Goal: Download file/media

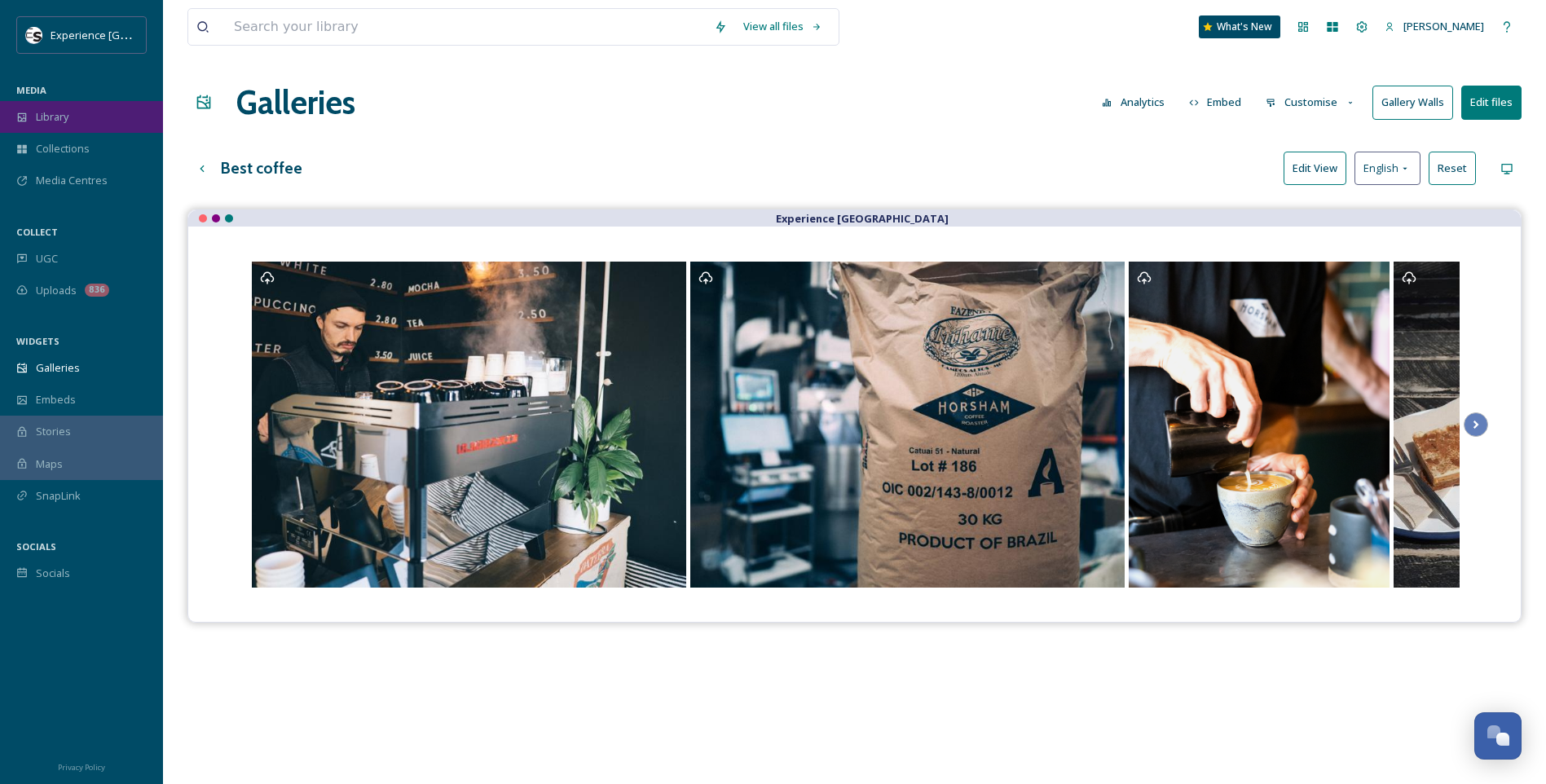
click at [60, 117] on span "Library" at bounding box center [52, 117] width 33 height 16
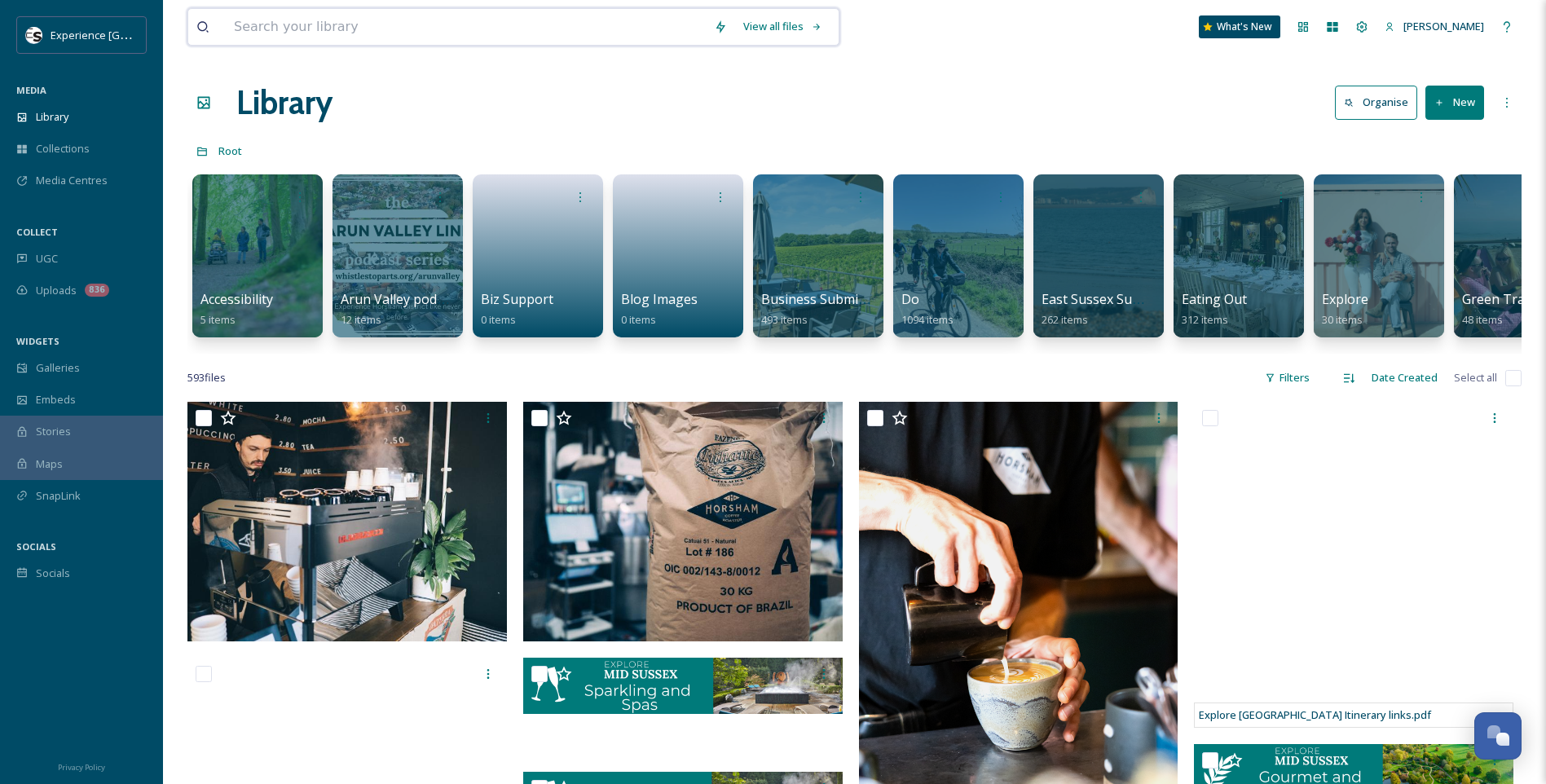
click at [349, 35] on input at bounding box center [466, 27] width 480 height 36
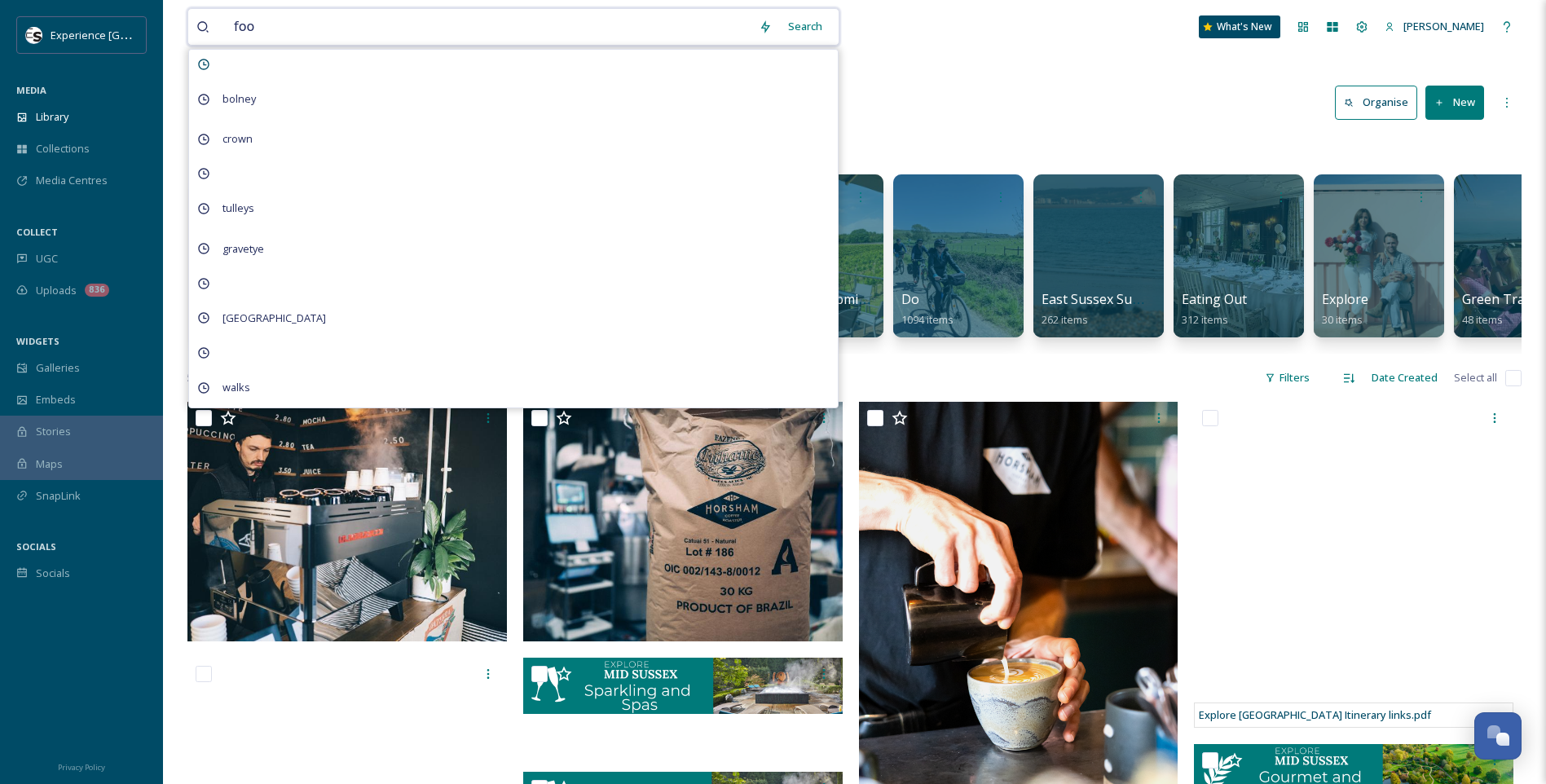
type input "food"
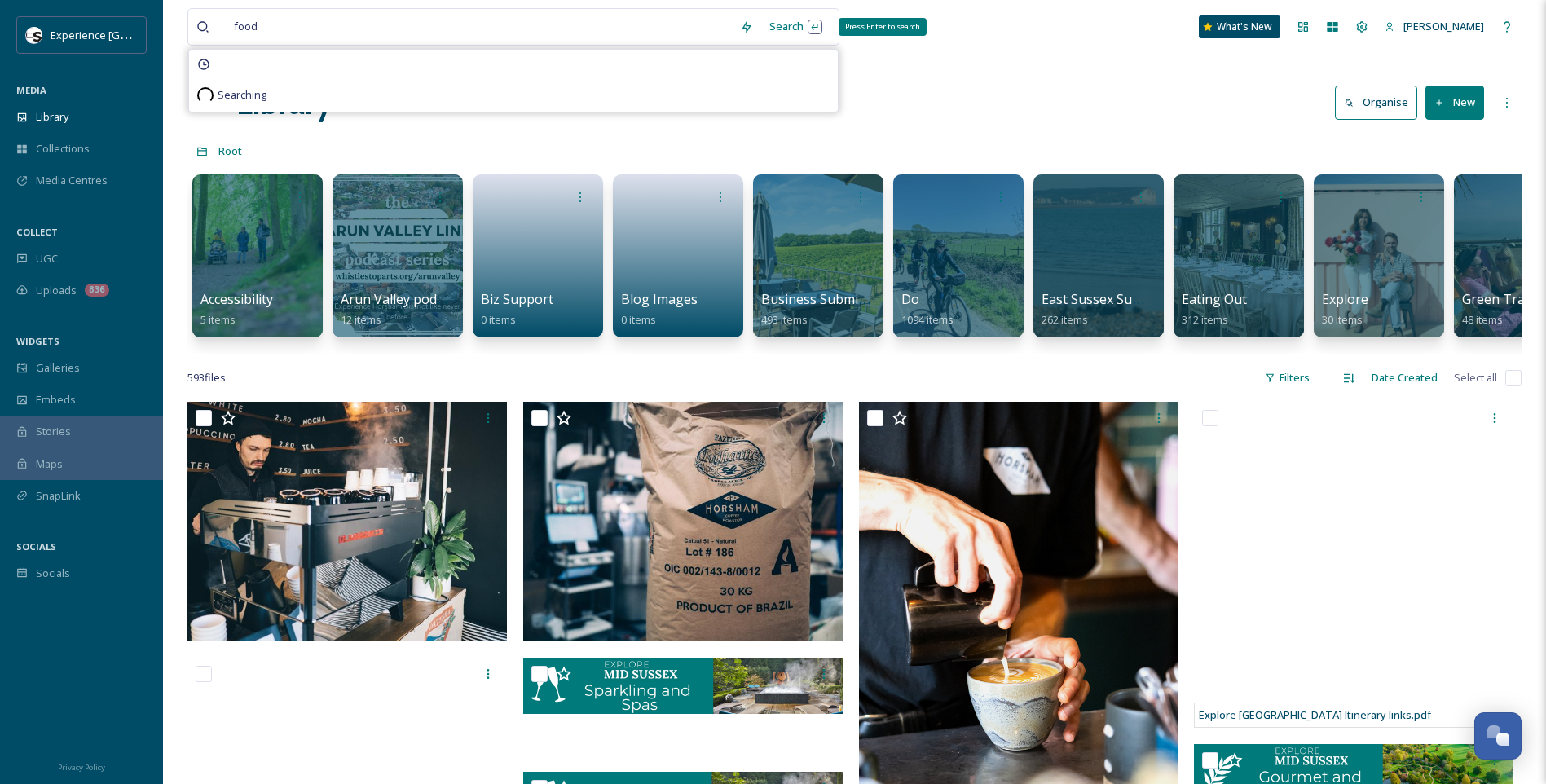
click at [784, 28] on div "Search Press Enter to search" at bounding box center [796, 26] width 69 height 32
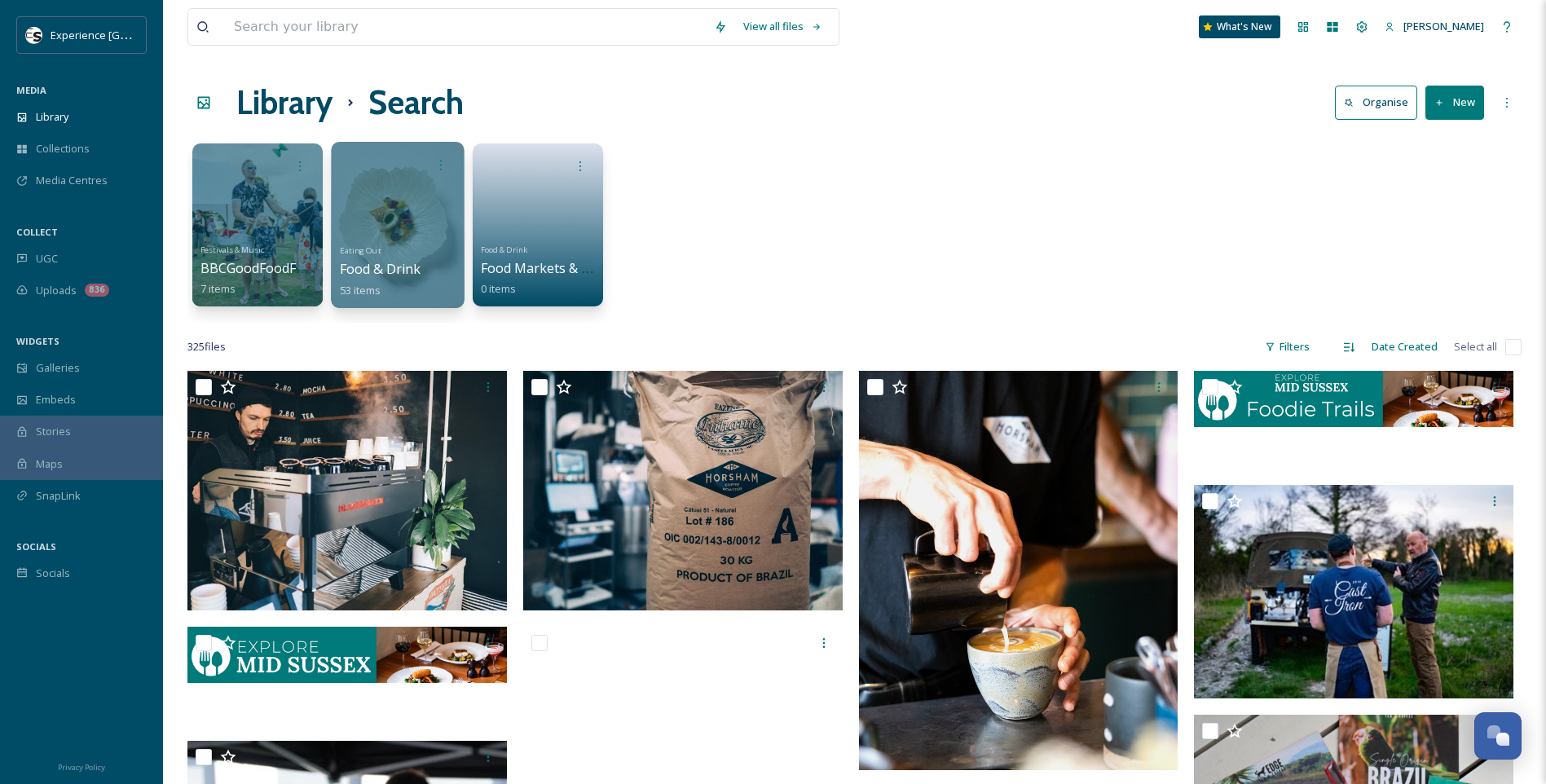
click at [418, 249] on div "Eating Out Food & Drink 53 items" at bounding box center [398, 269] width 117 height 60
click at [336, 267] on div at bounding box center [397, 225] width 133 height 166
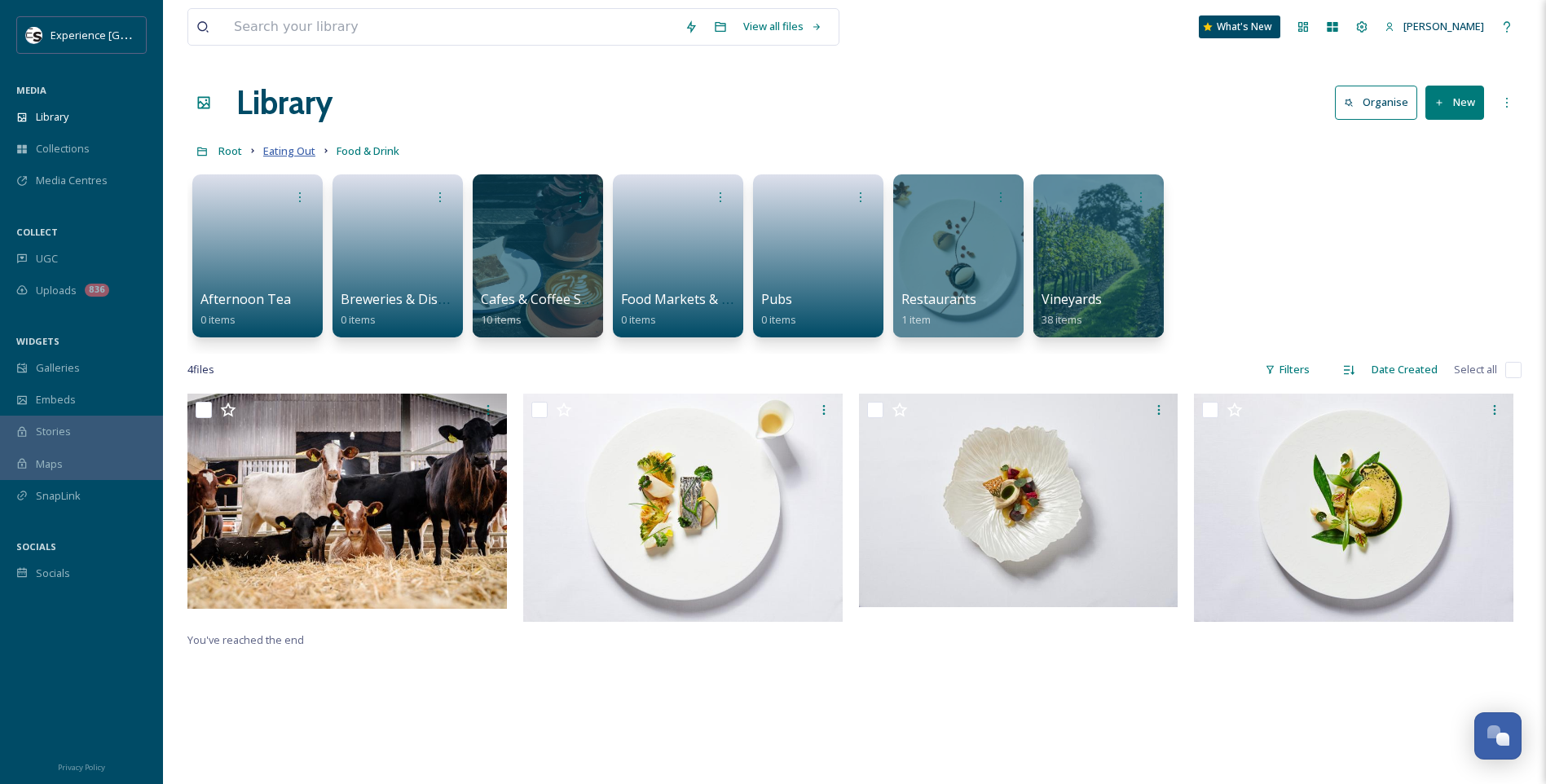
click at [304, 153] on span "Eating Out" at bounding box center [290, 151] width 52 height 15
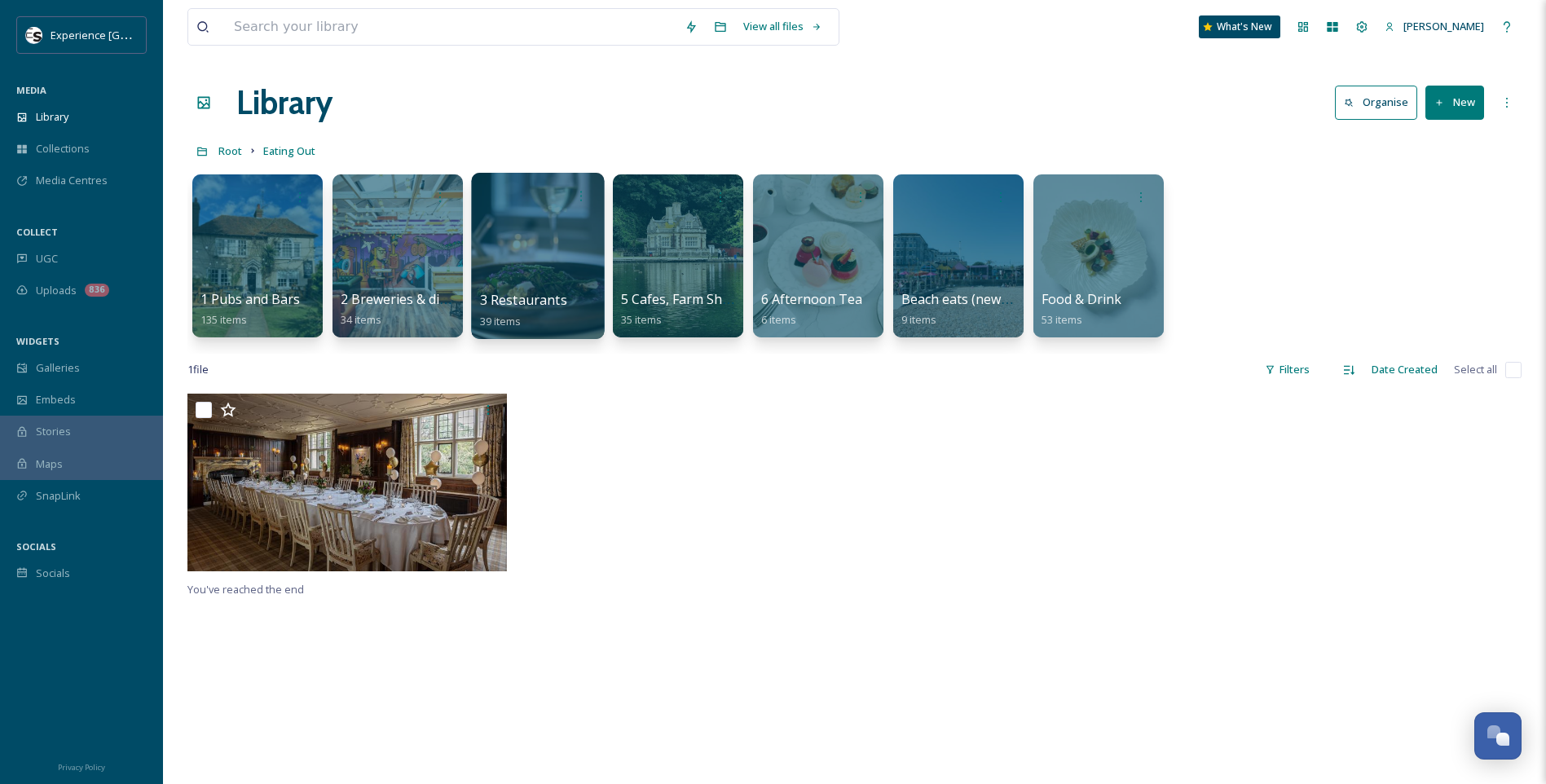
click at [548, 259] on div at bounding box center [537, 256] width 133 height 166
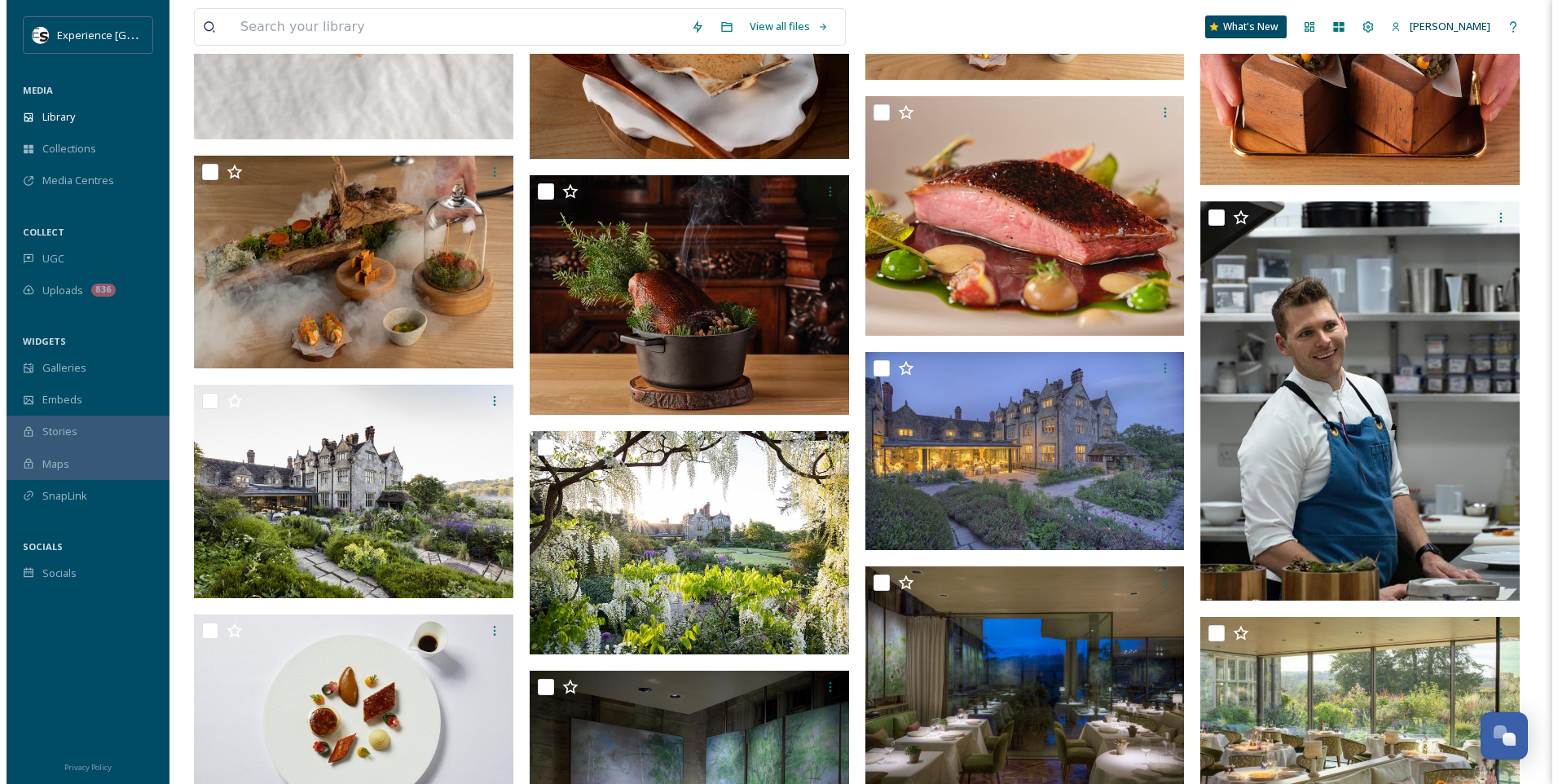
scroll to position [861, 0]
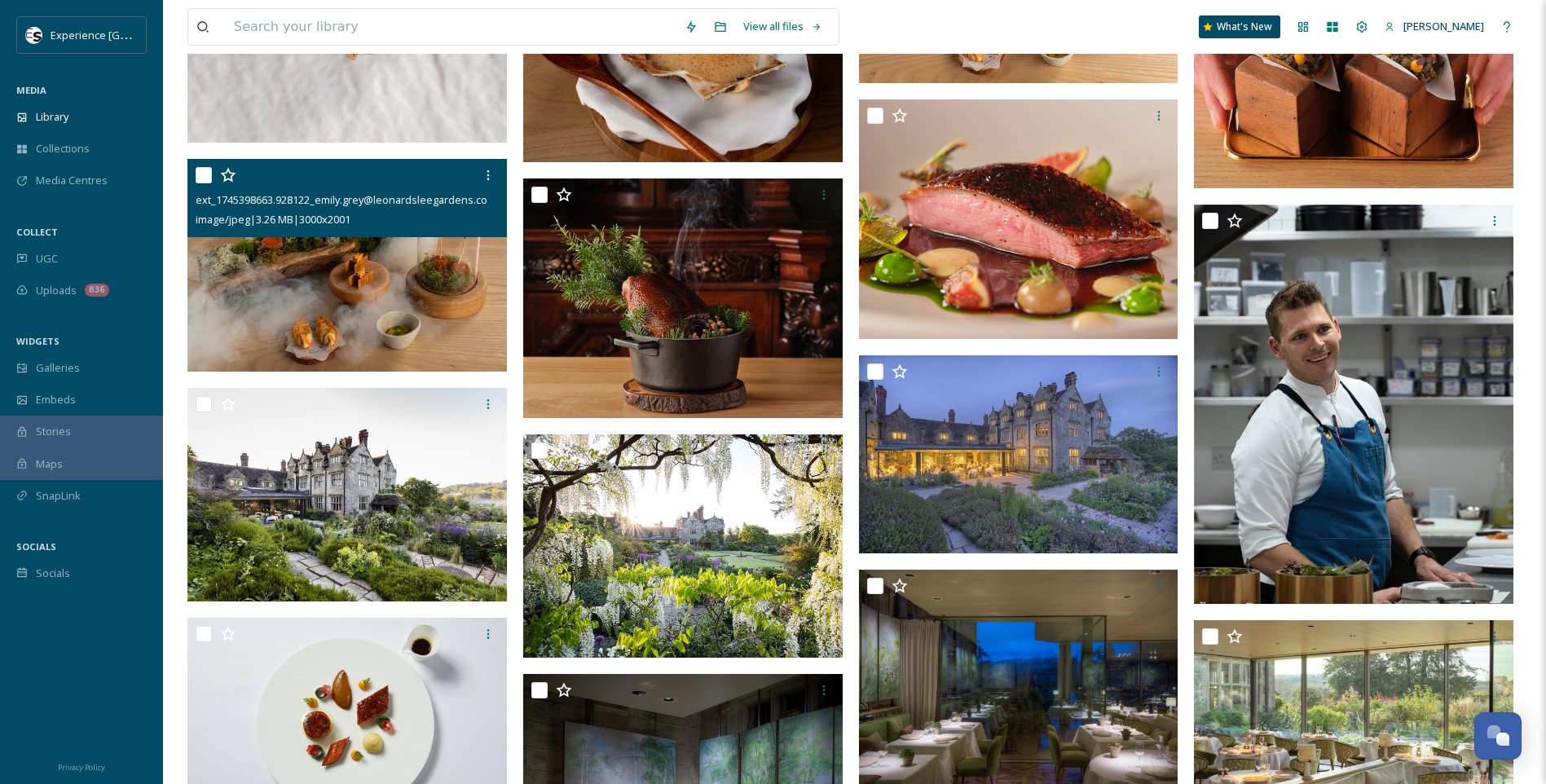
click at [431, 286] on img at bounding box center [347, 266] width 319 height 214
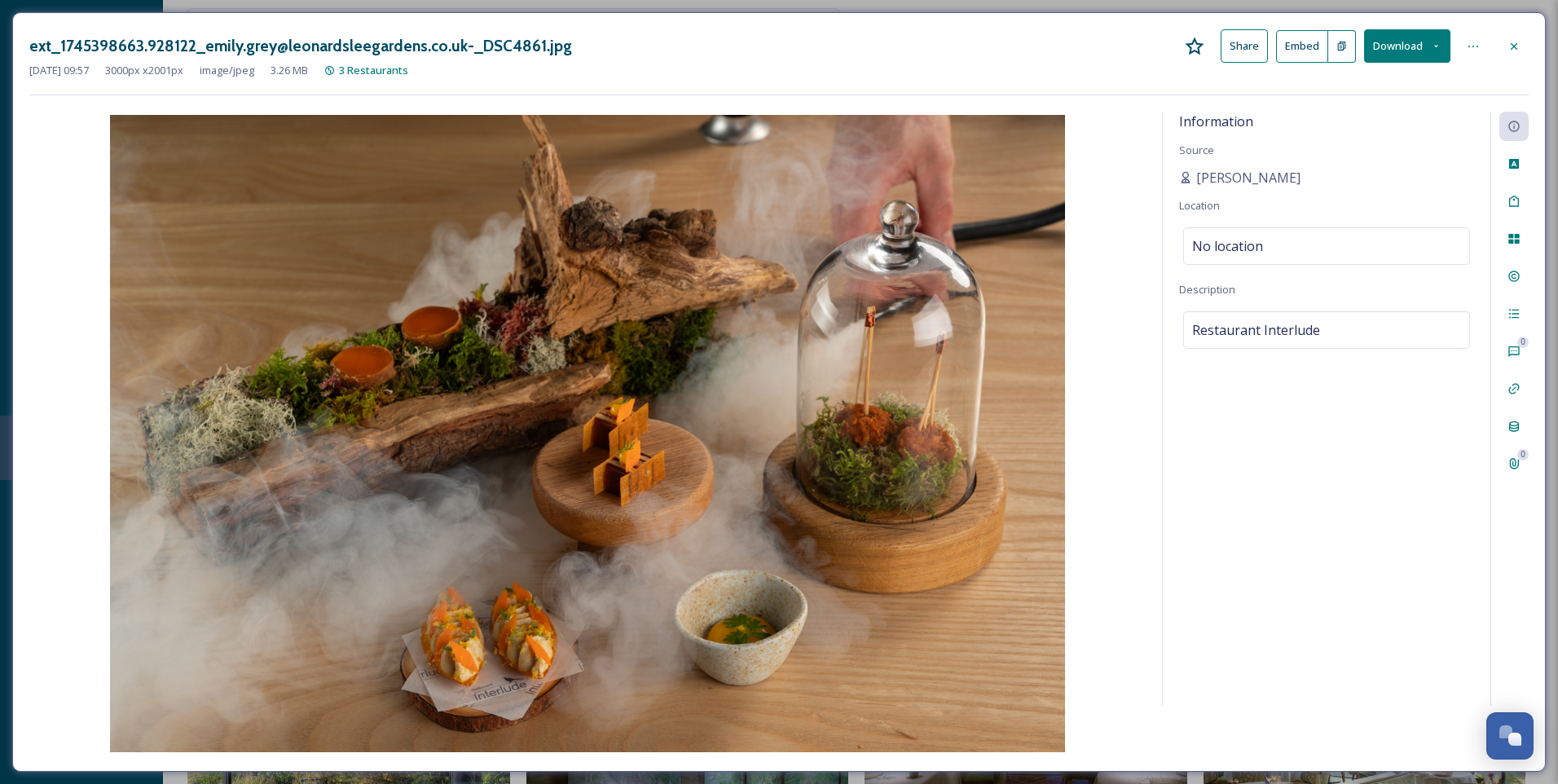
click at [1440, 45] on icon at bounding box center [1436, 46] width 11 height 11
click at [1395, 152] on span "Download Medium (1080 x 720)" at bounding box center [1363, 148] width 151 height 16
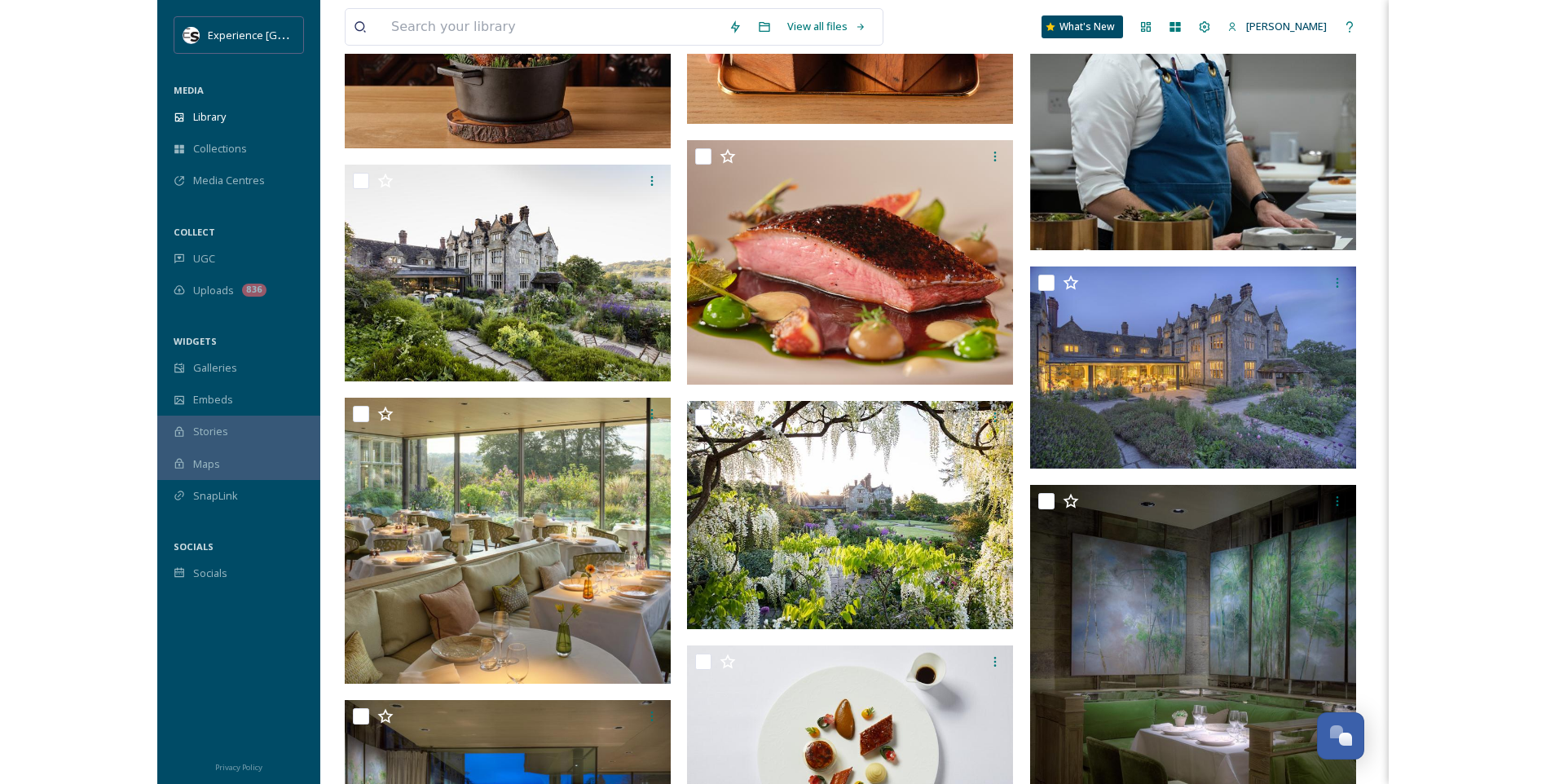
scroll to position [1083, 0]
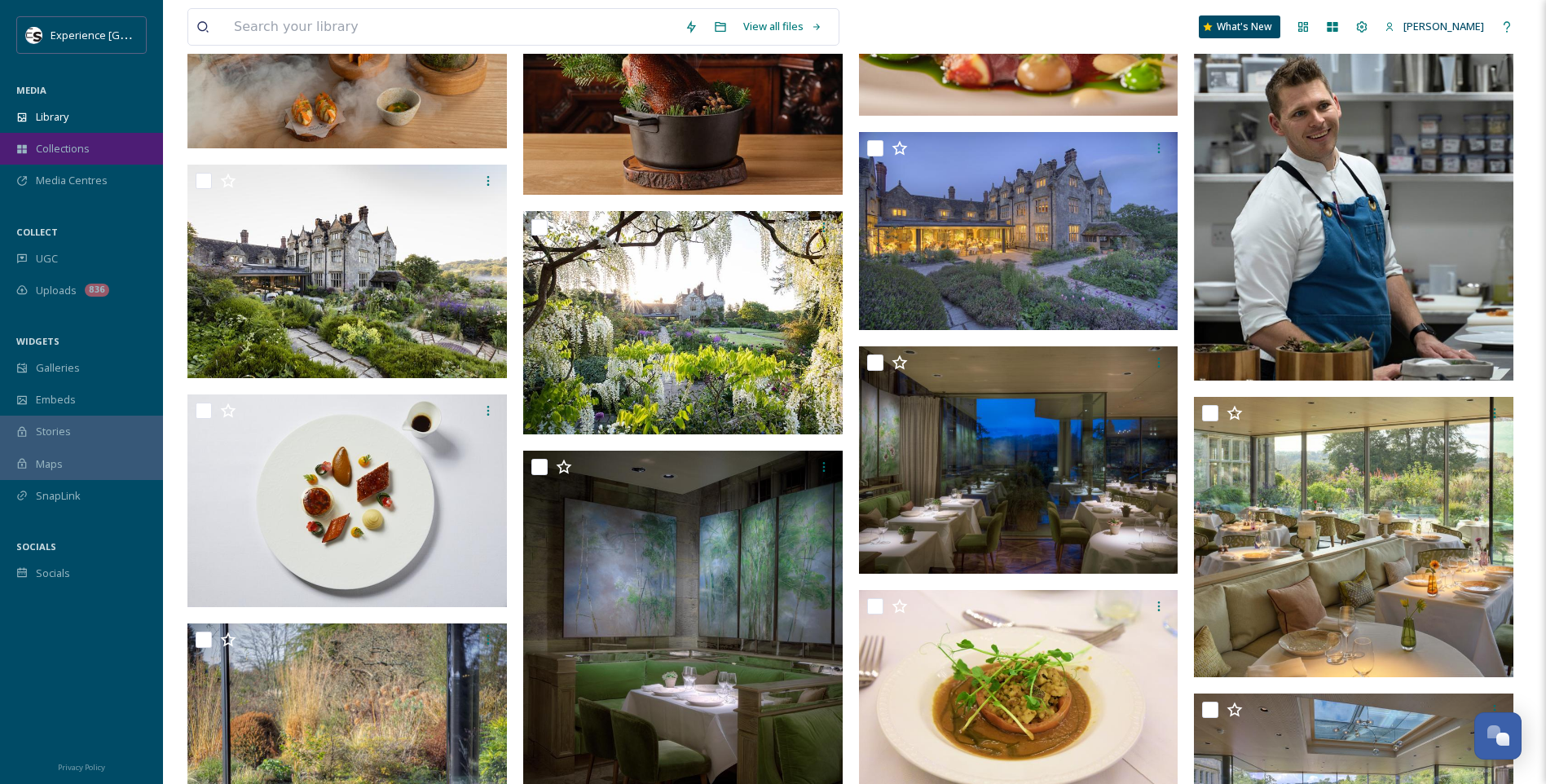
click at [83, 142] on span "Collections" at bounding box center [63, 148] width 54 height 16
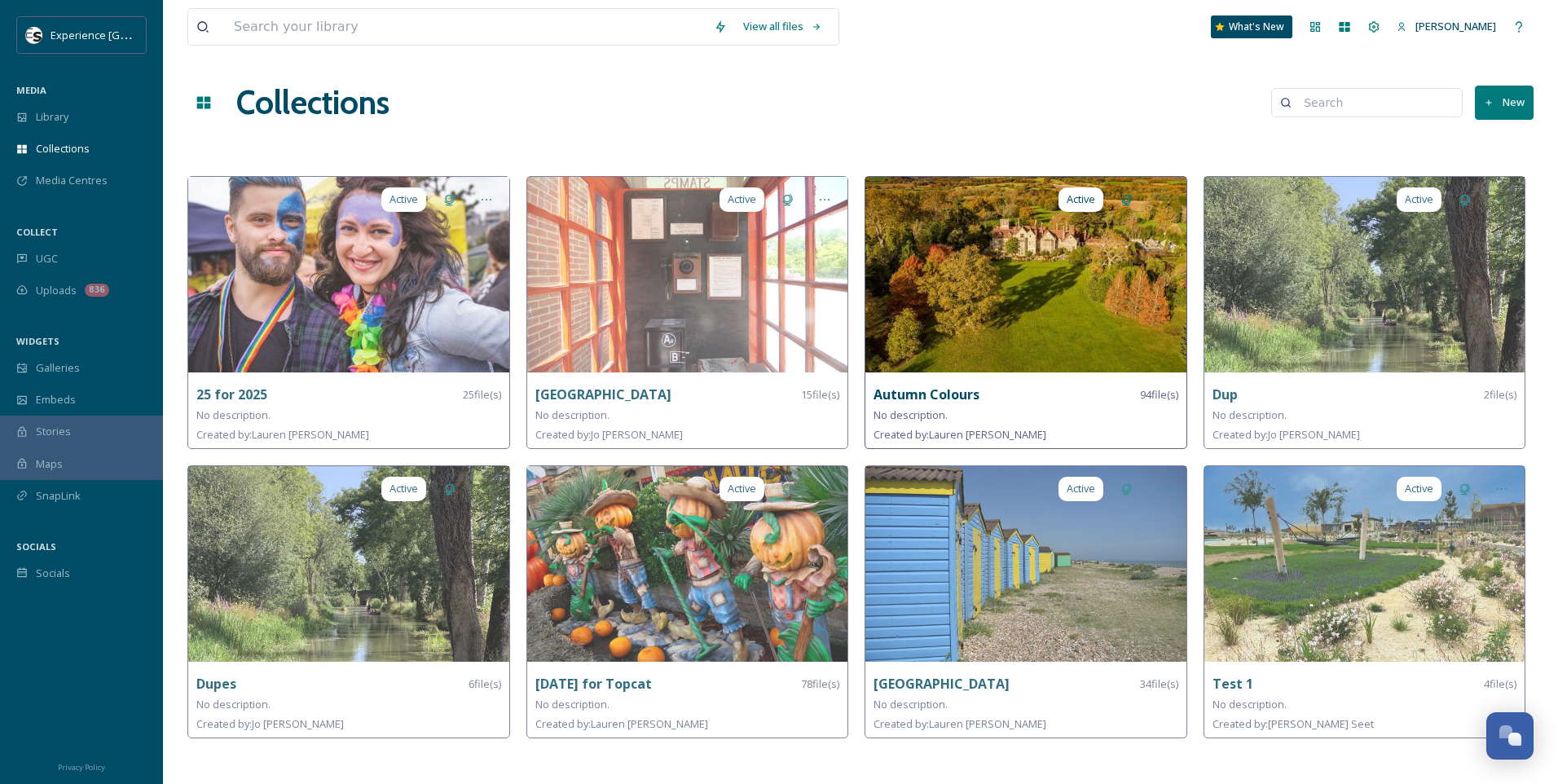
click at [930, 398] on strong "Autumn Colours" at bounding box center [927, 394] width 106 height 18
click at [950, 282] on img at bounding box center [1026, 275] width 321 height 196
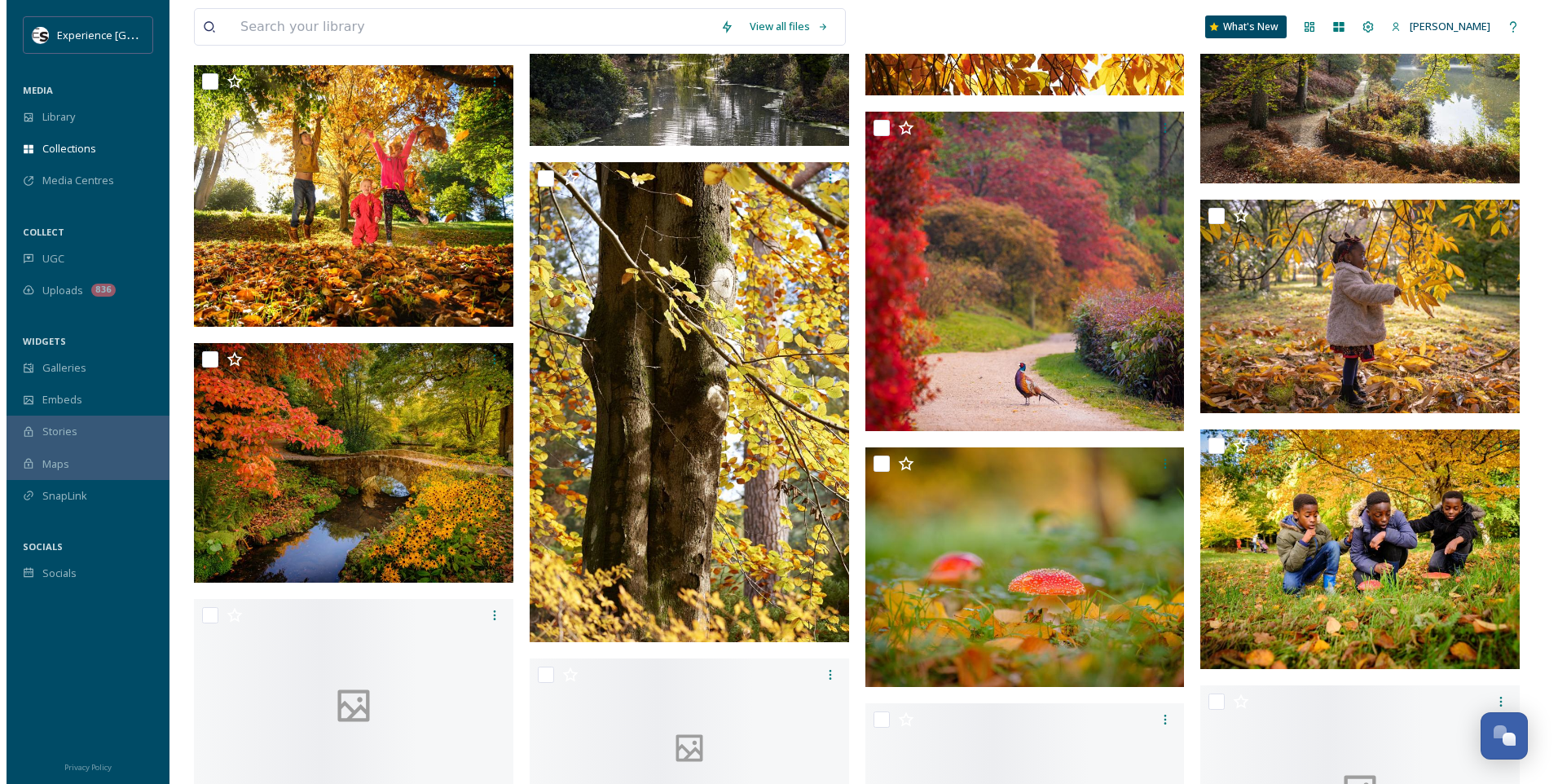
scroll to position [4725, 0]
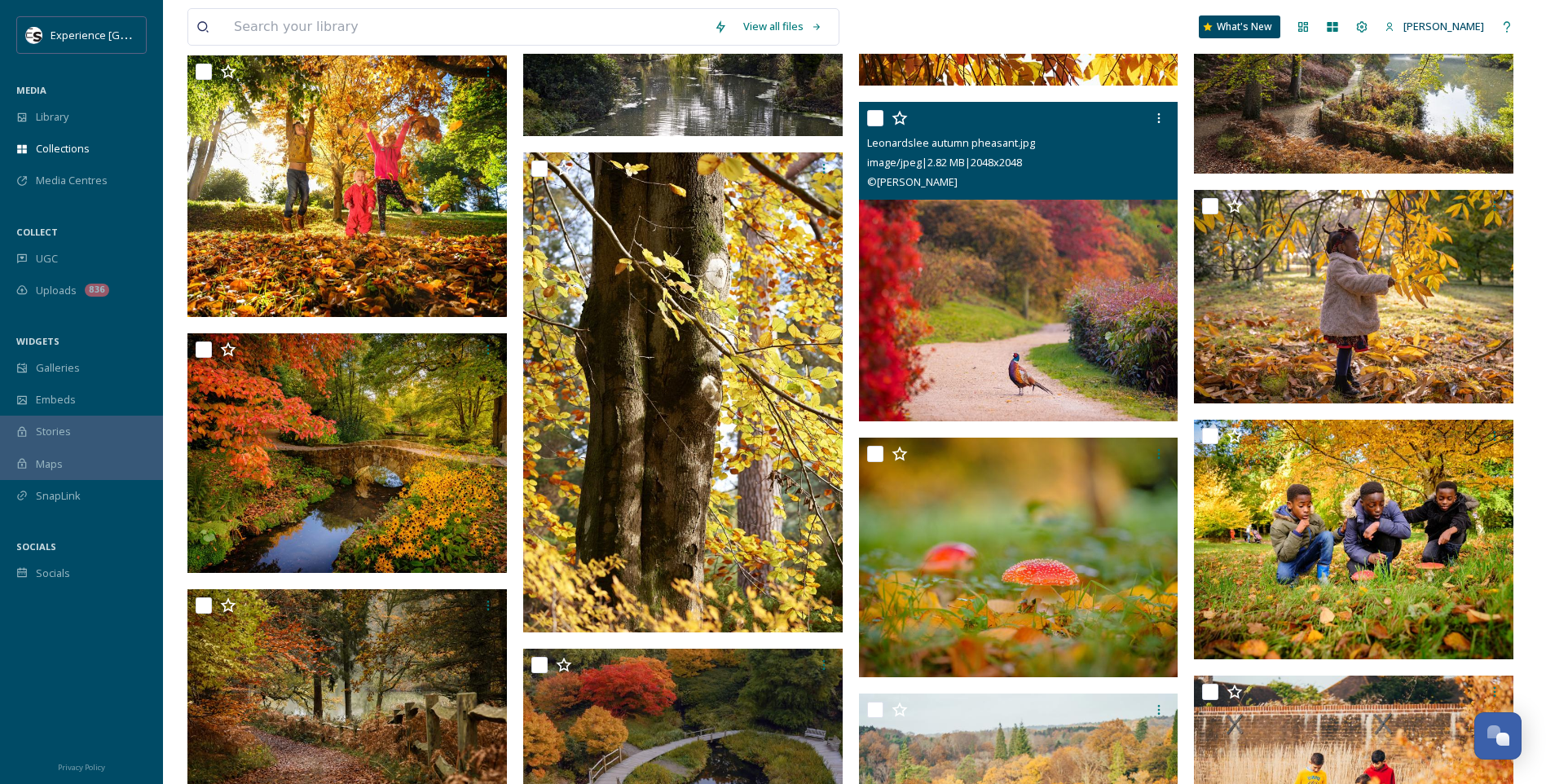
click at [1114, 306] on img at bounding box center [1019, 261] width 319 height 319
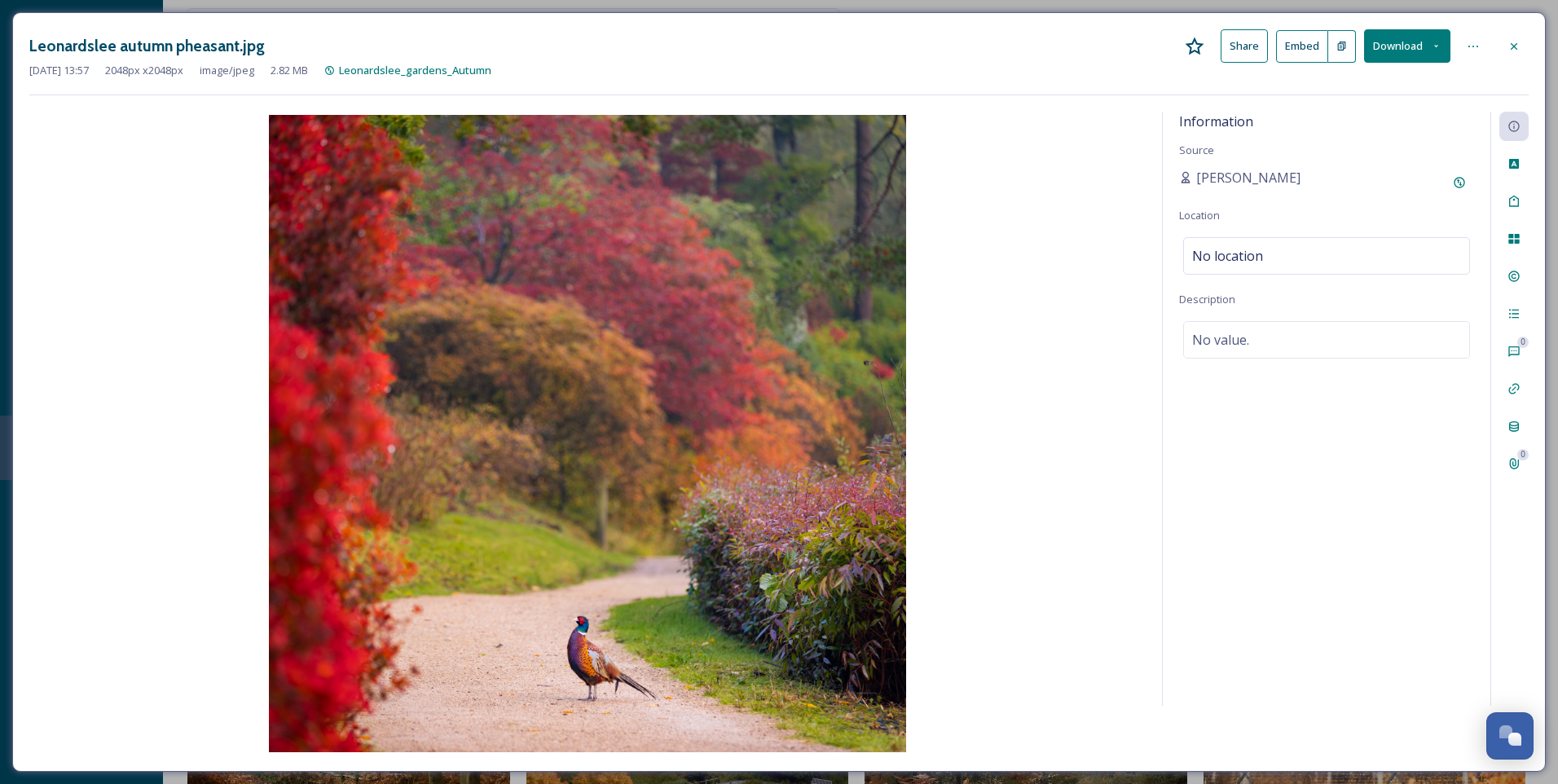
click at [1434, 45] on icon at bounding box center [1436, 46] width 11 height 11
click at [1396, 146] on span "Download Medium (1080 x 1080)" at bounding box center [1364, 148] width 157 height 16
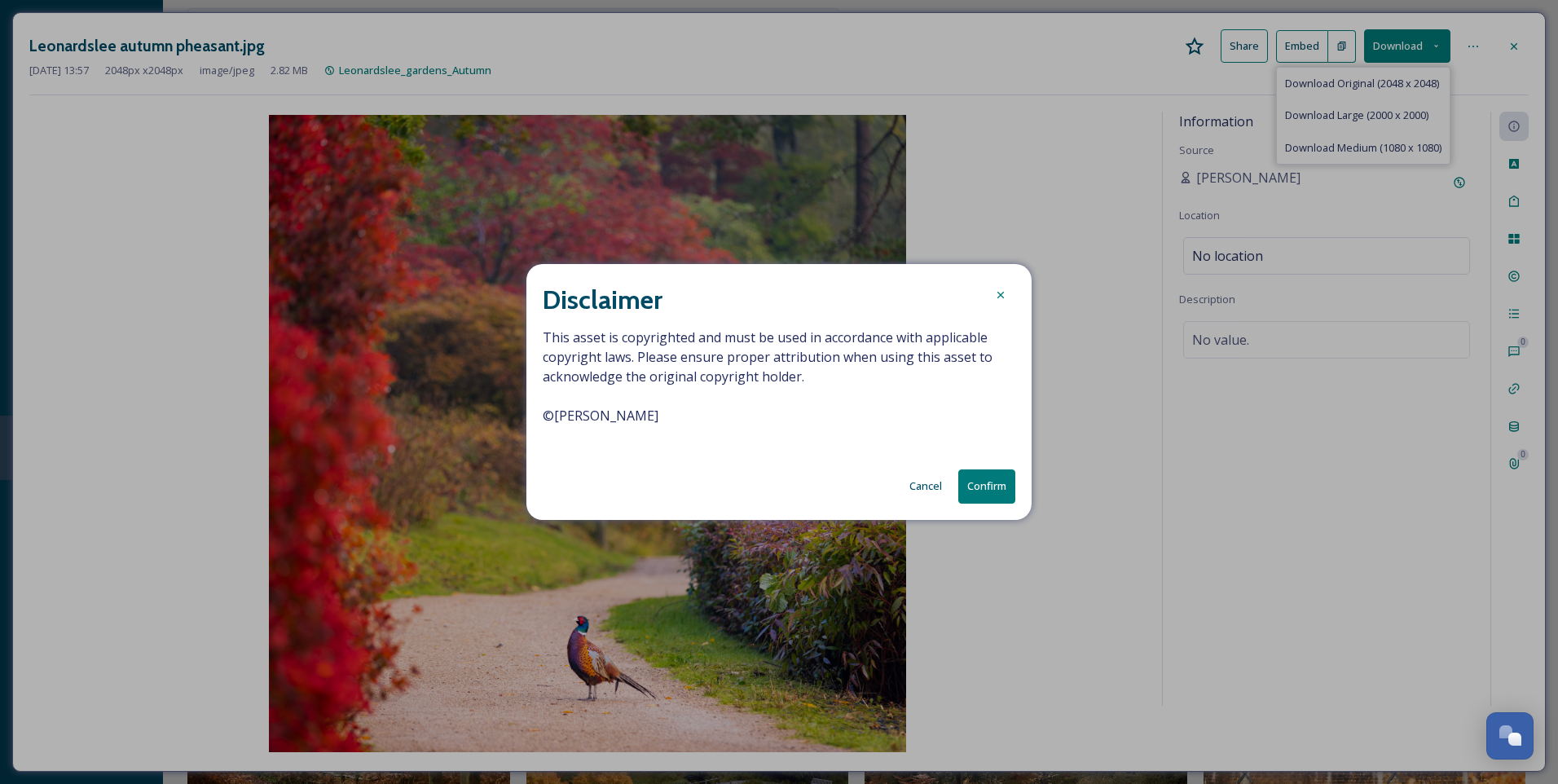
click at [989, 489] on button "Confirm" at bounding box center [987, 485] width 57 height 33
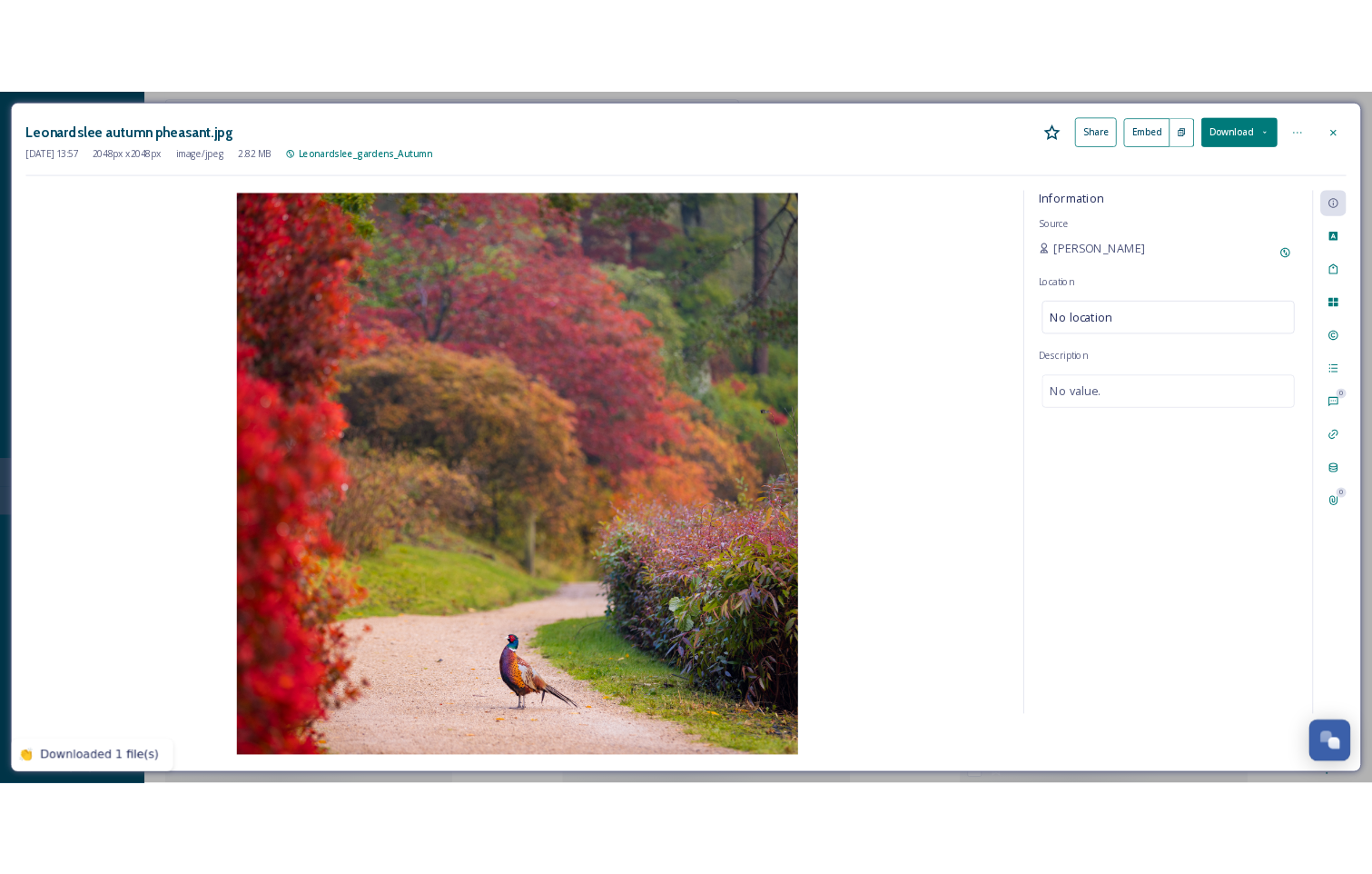
scroll to position [8159, 0]
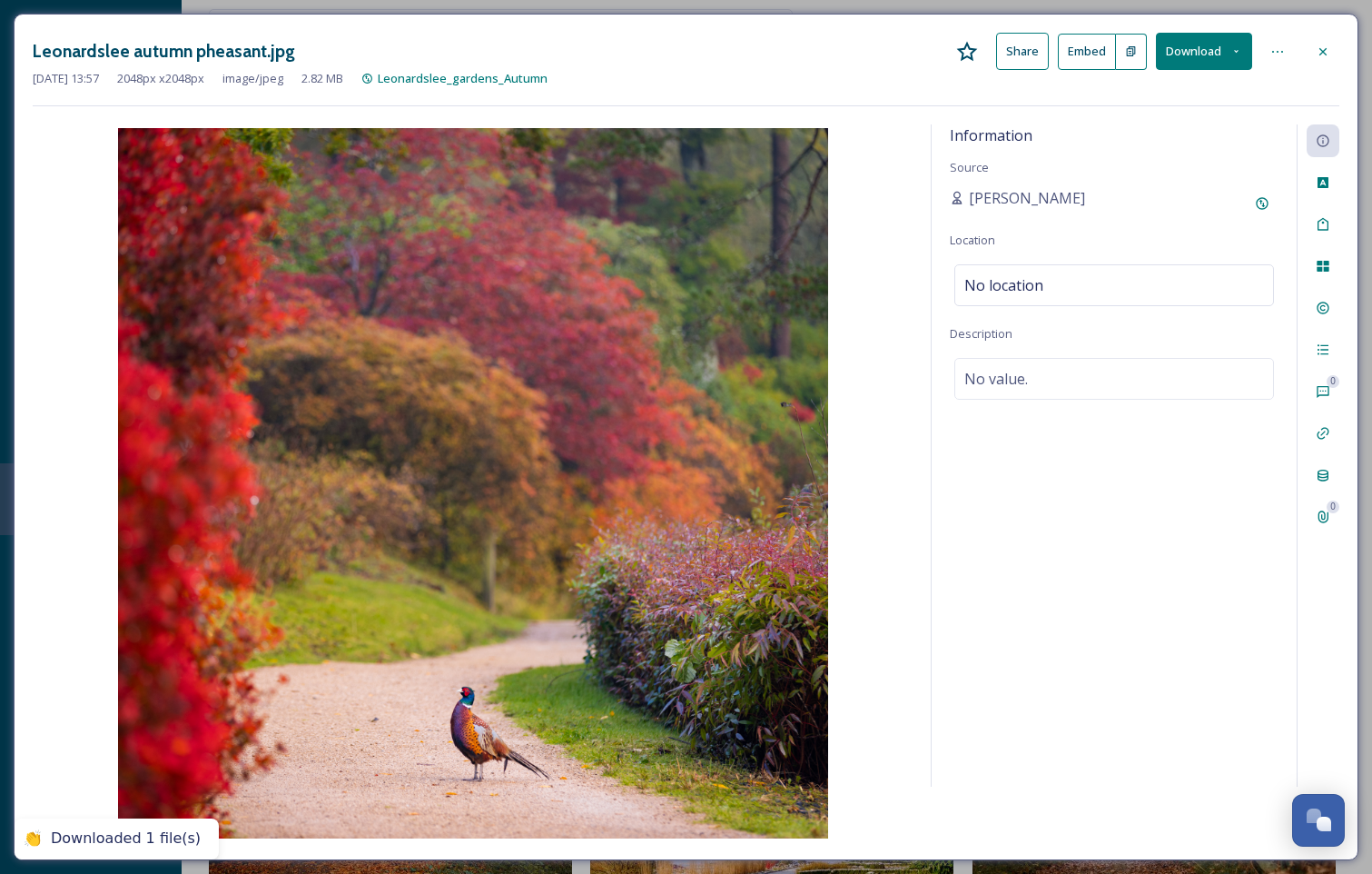
click at [1316, 47] on icon at bounding box center [1323, 52] width 15 height 15
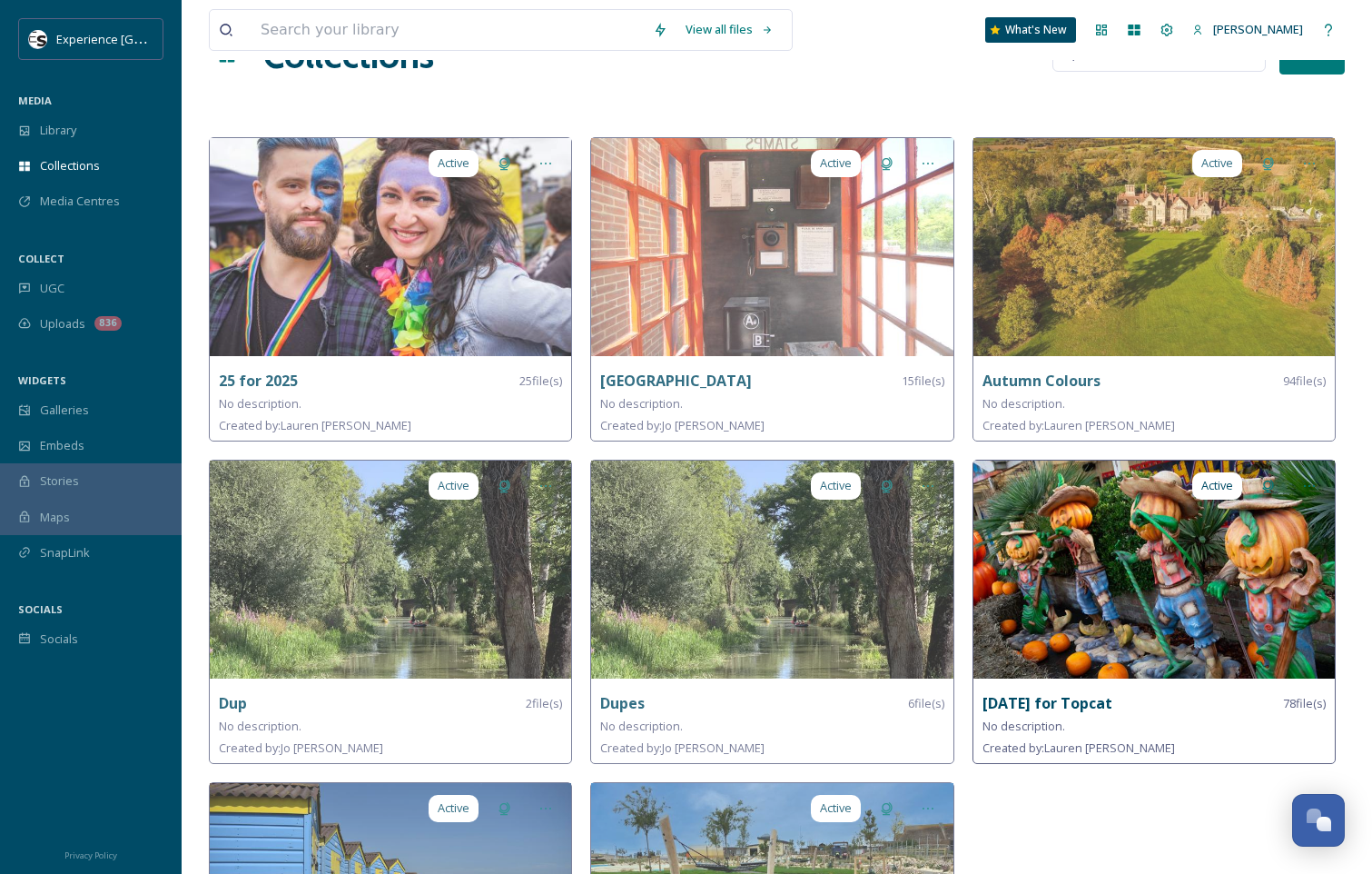
scroll to position [91, 0]
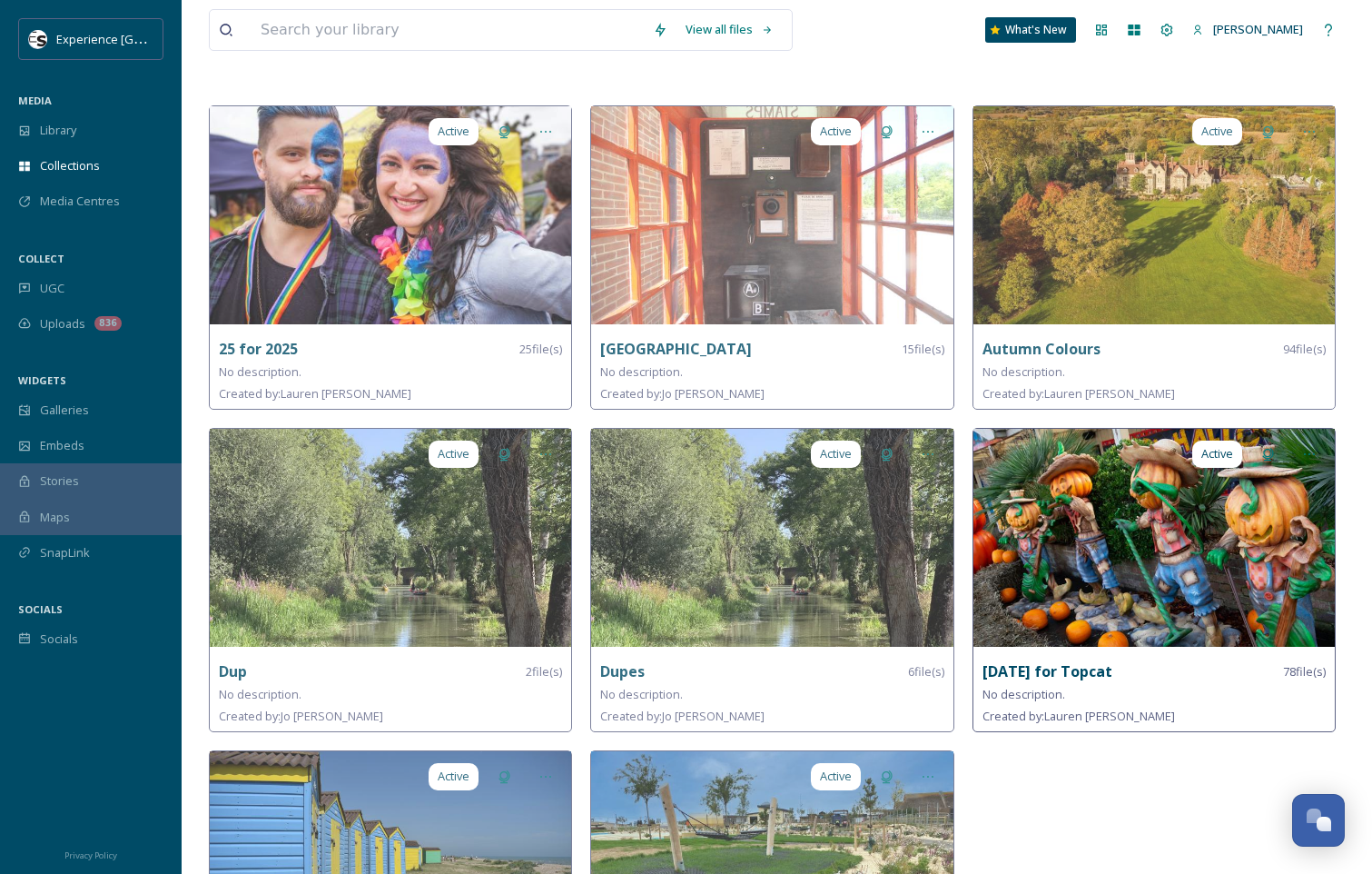
click at [1077, 646] on div "Active [DATE] for Topcat 78 file(s) No description. Created by: [PERSON_NAME]" at bounding box center [1154, 579] width 363 height 305
click at [1104, 672] on strong "[DATE] for Topcat" at bounding box center [1047, 671] width 130 height 20
click at [1064, 554] on img at bounding box center [1154, 537] width 361 height 218
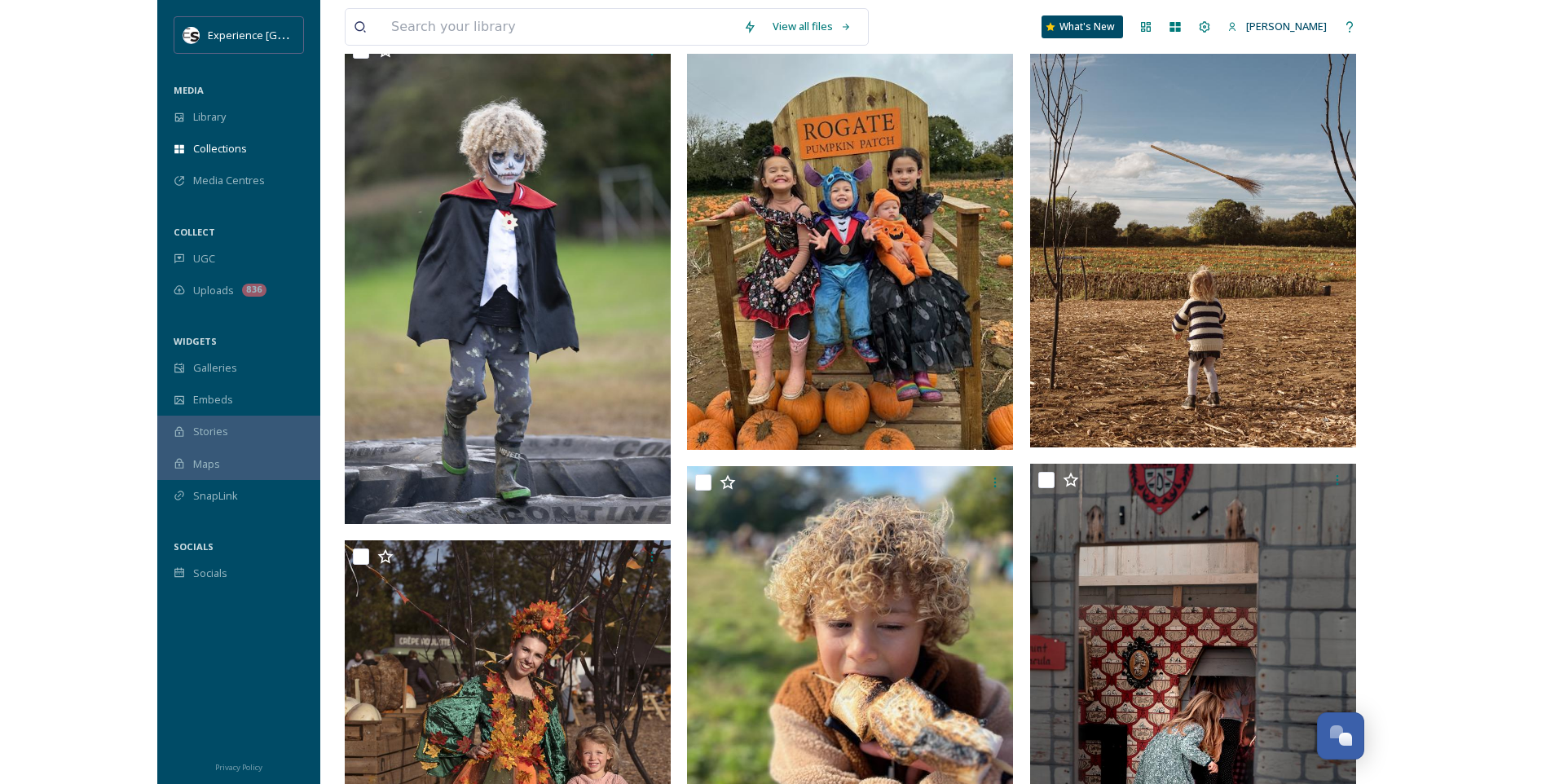
scroll to position [6029, 0]
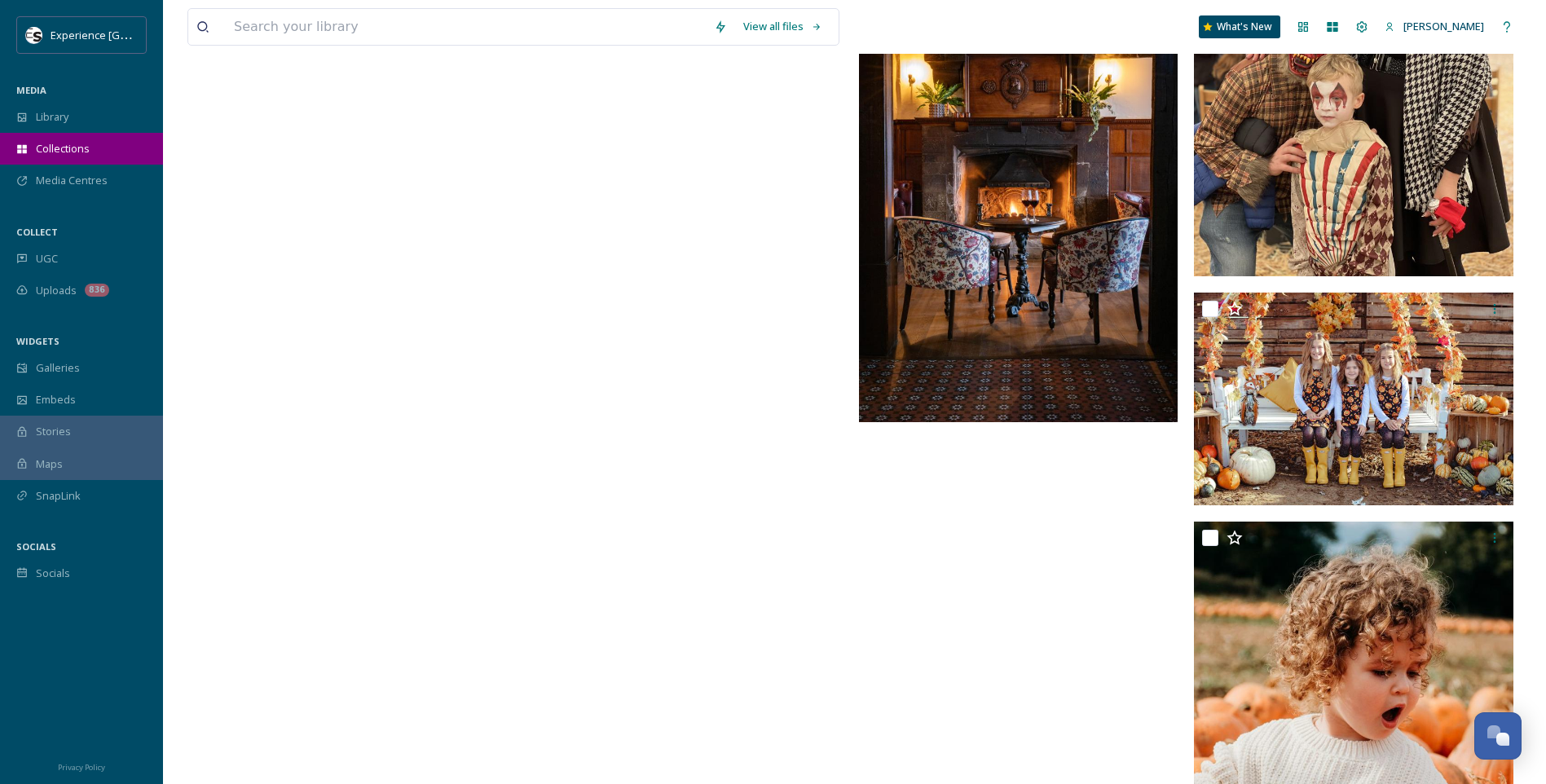
click at [77, 153] on span "Collections" at bounding box center [63, 148] width 54 height 16
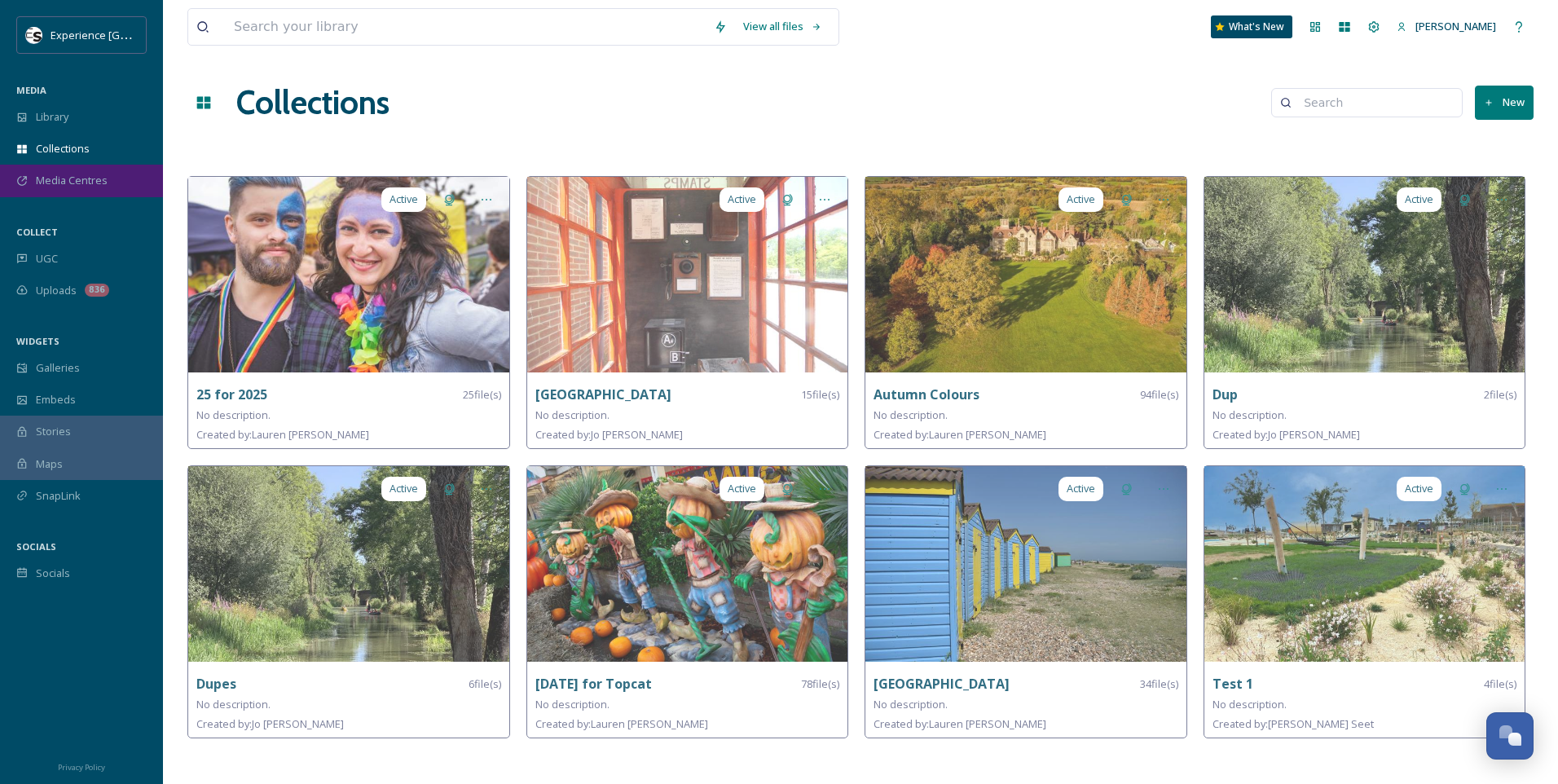
click at [45, 176] on span "Media Centres" at bounding box center [72, 180] width 72 height 16
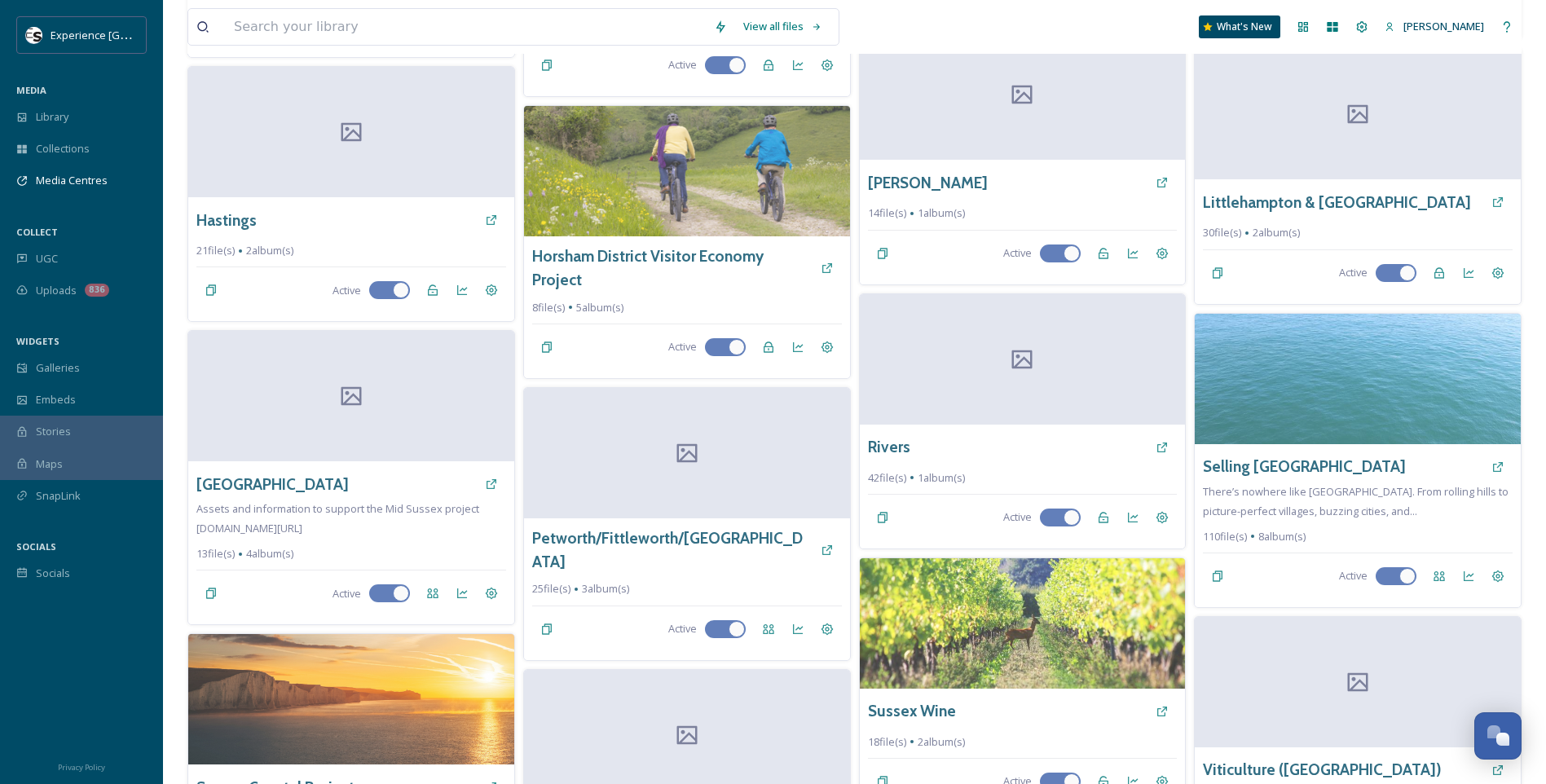
scroll to position [652, 0]
click at [242, 472] on h3 "[GEOGRAPHIC_DATA]" at bounding box center [272, 483] width 154 height 24
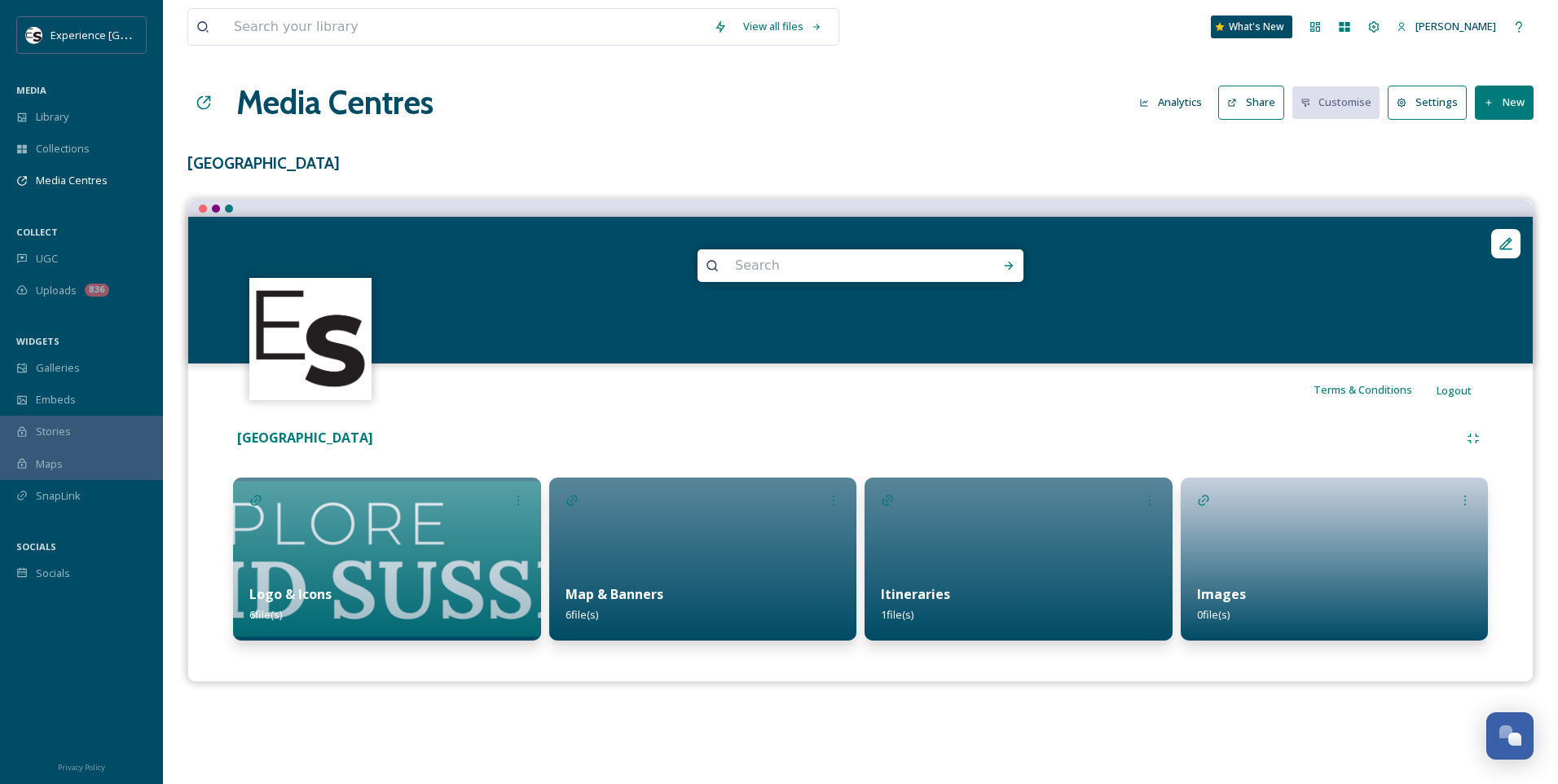
click at [572, 606] on div "Map & Banners 6 file(s)" at bounding box center [703, 604] width 308 height 73
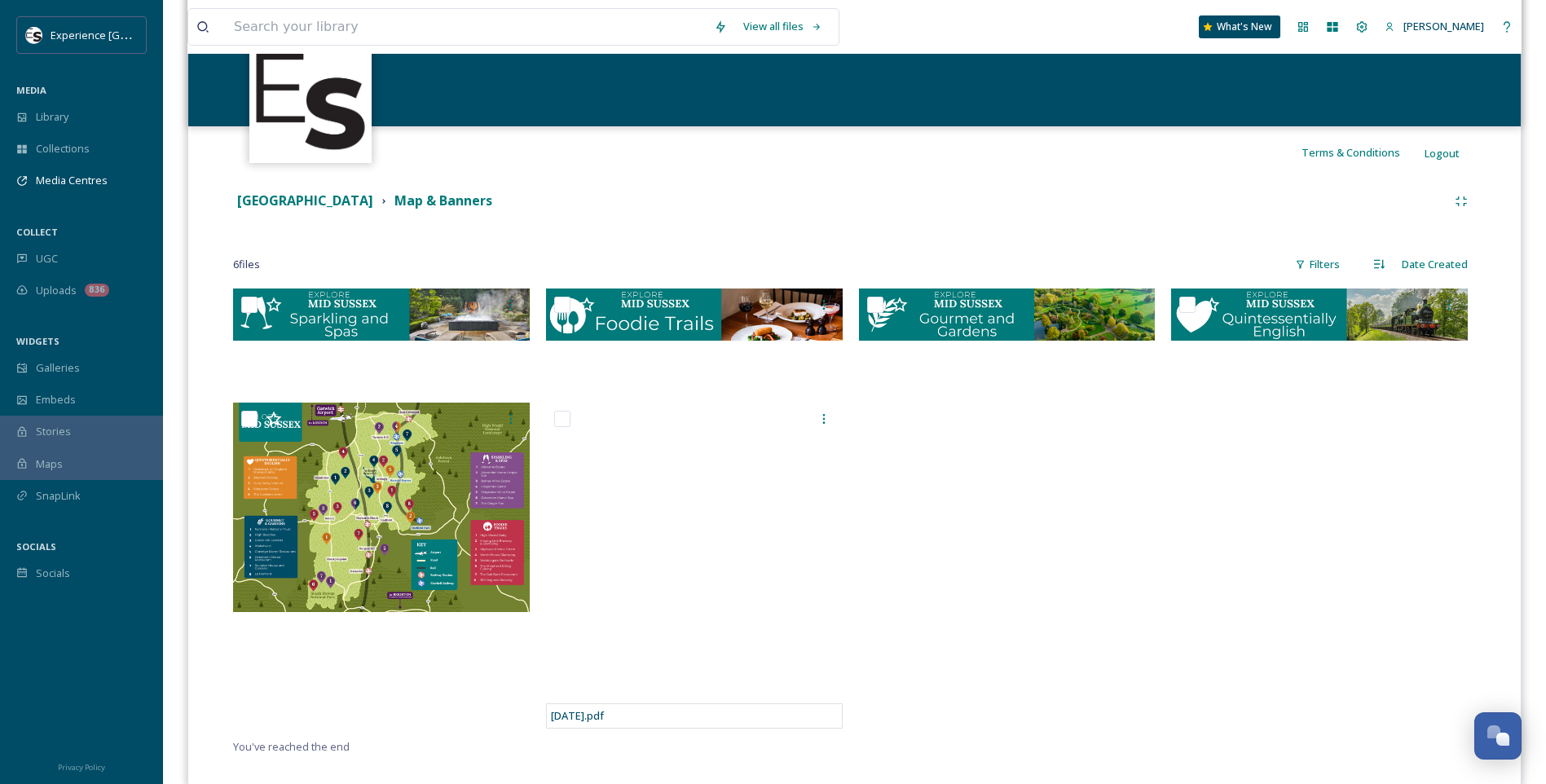
scroll to position [268, 0]
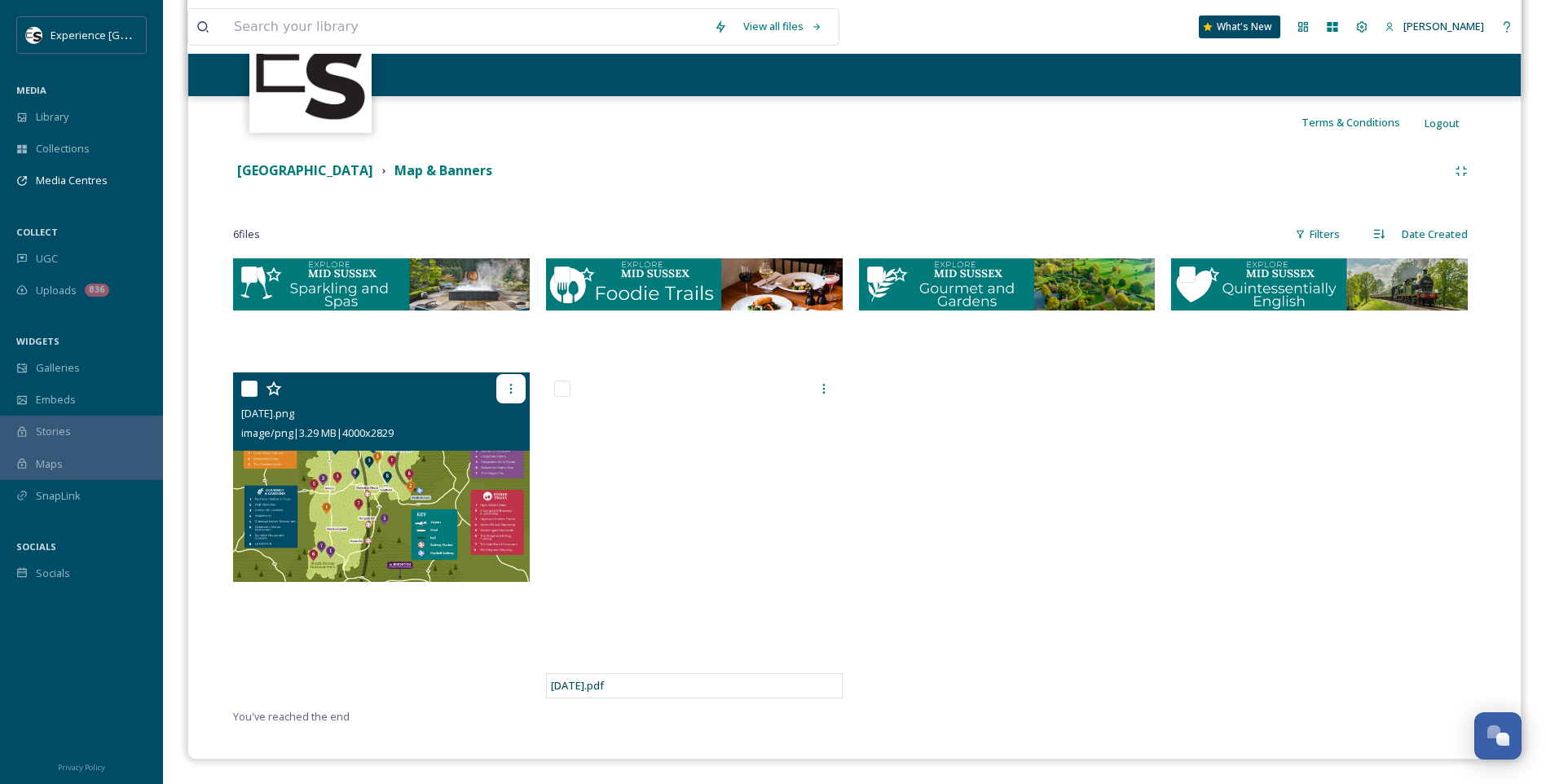
click at [518, 385] on div at bounding box center [511, 388] width 29 height 29
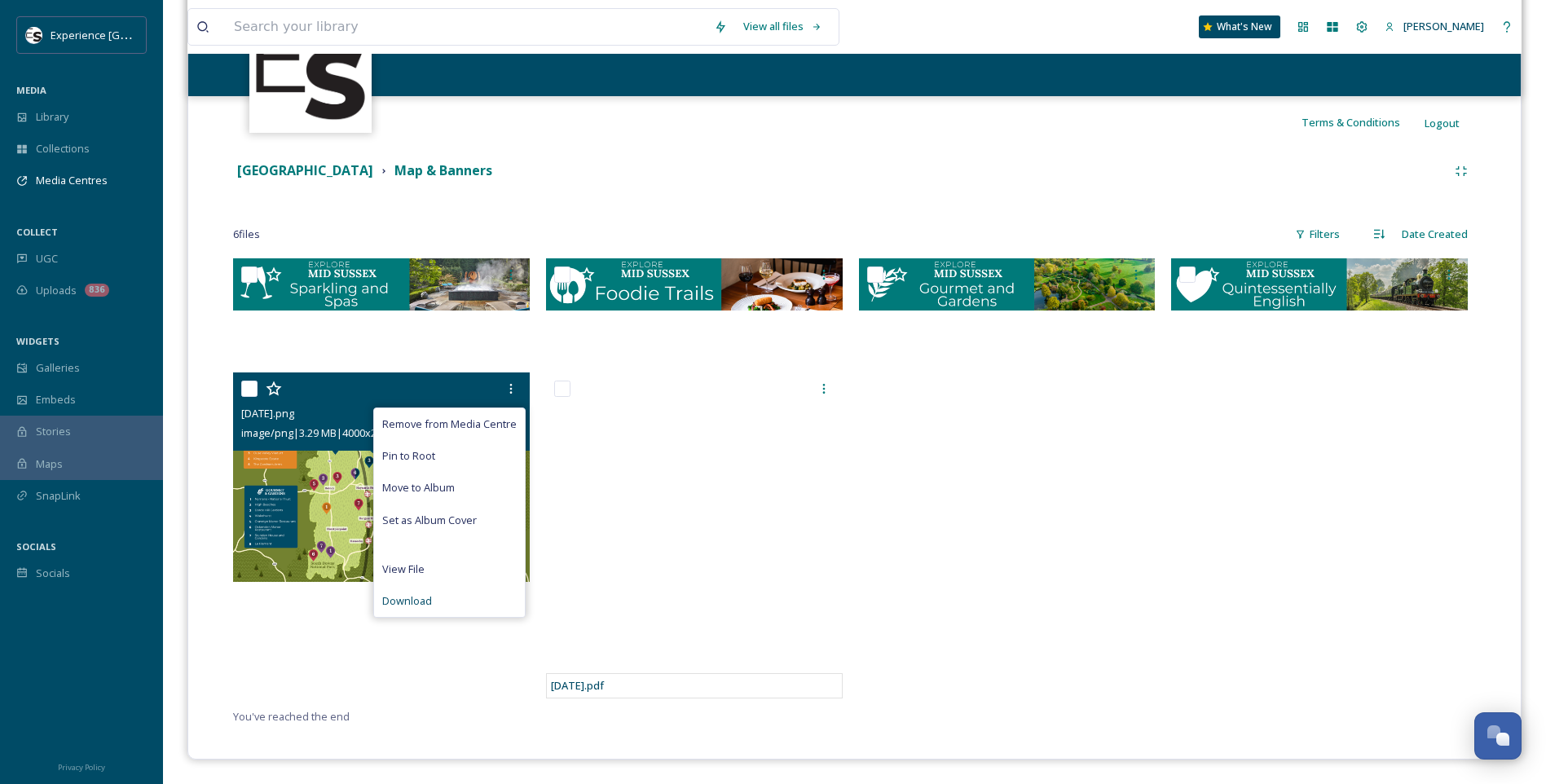
click at [427, 599] on span "Download" at bounding box center [406, 600] width 50 height 16
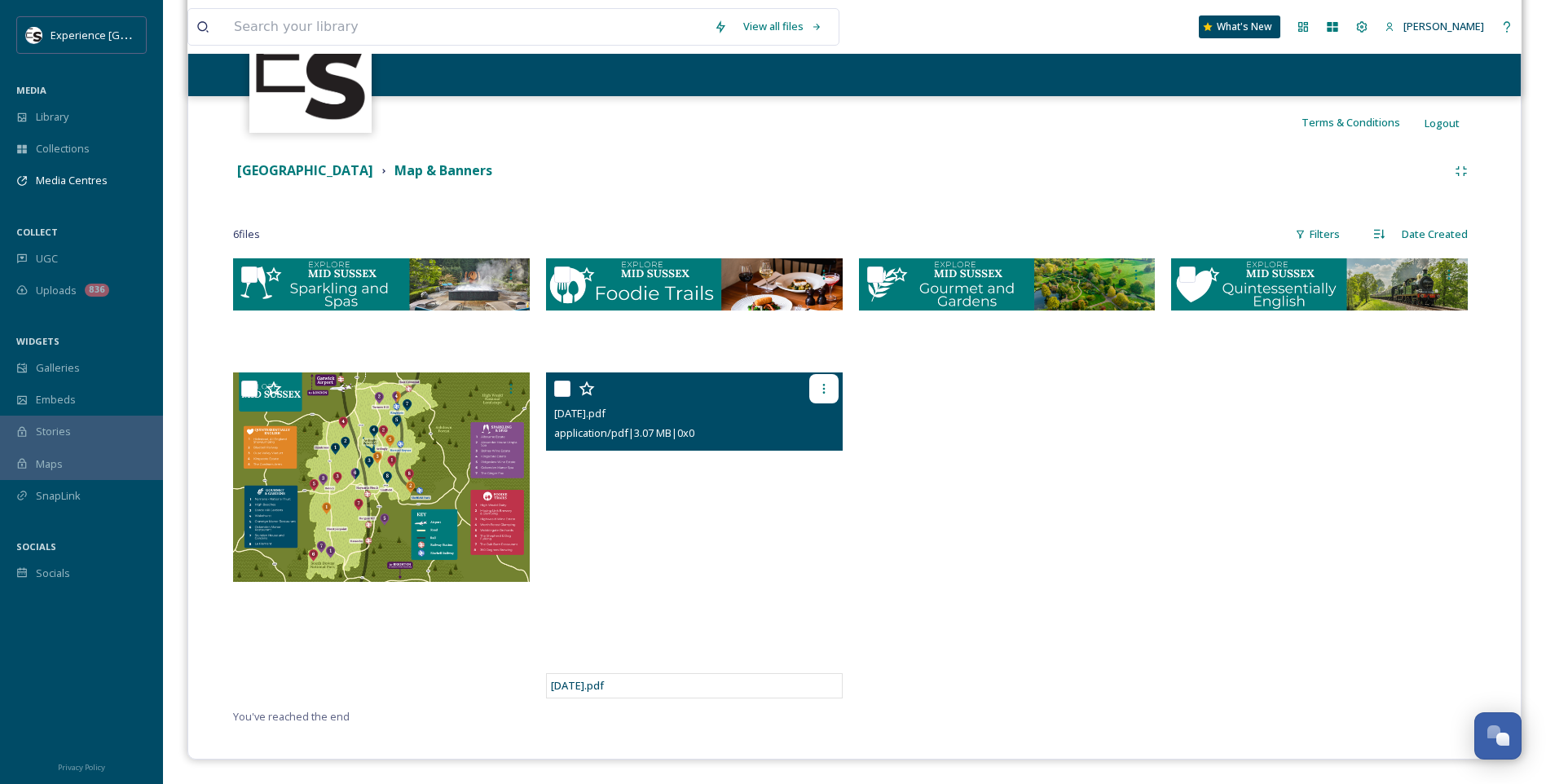
click at [820, 386] on icon at bounding box center [824, 388] width 13 height 13
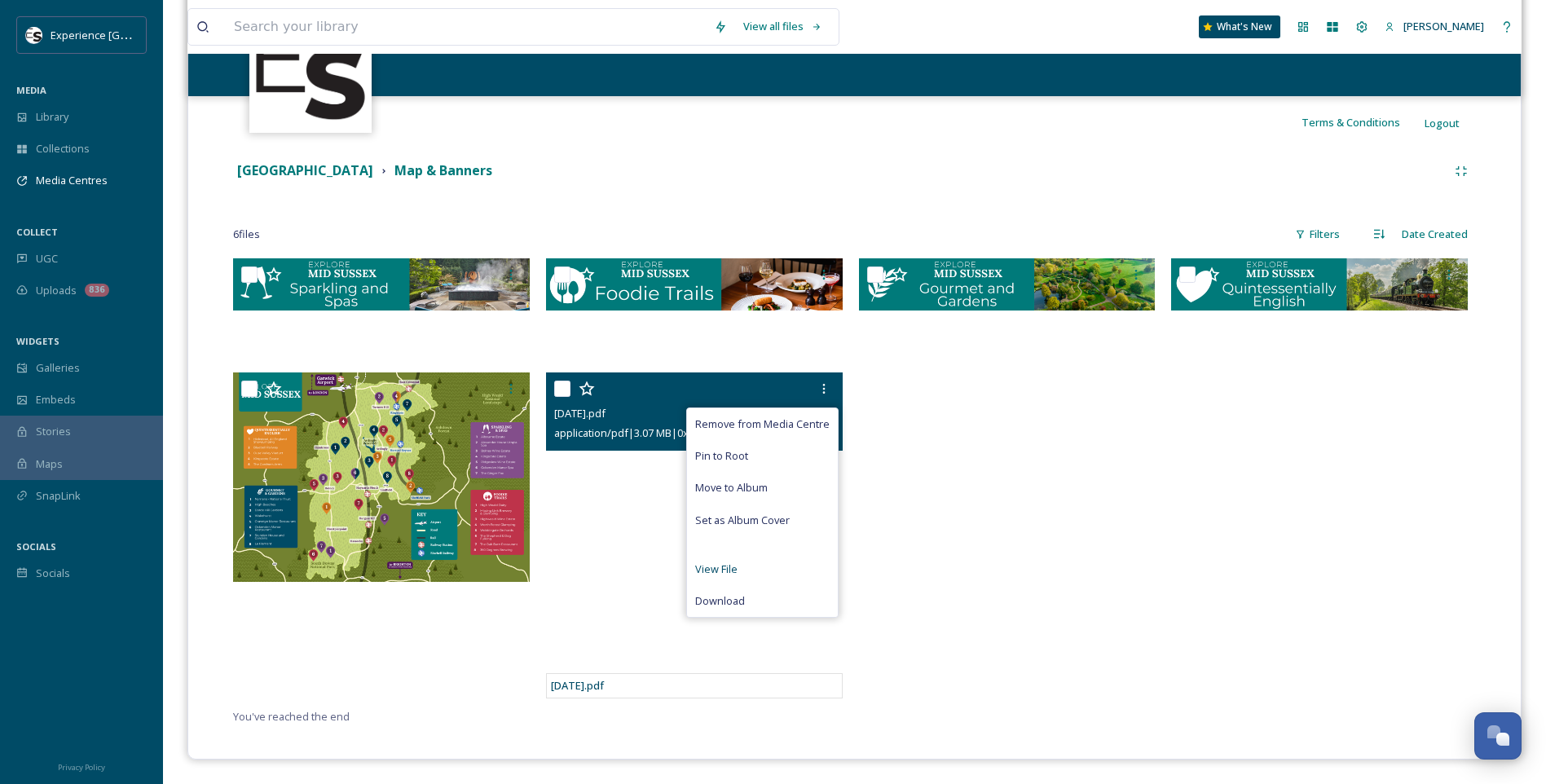
click at [728, 570] on span "View File" at bounding box center [717, 569] width 42 height 16
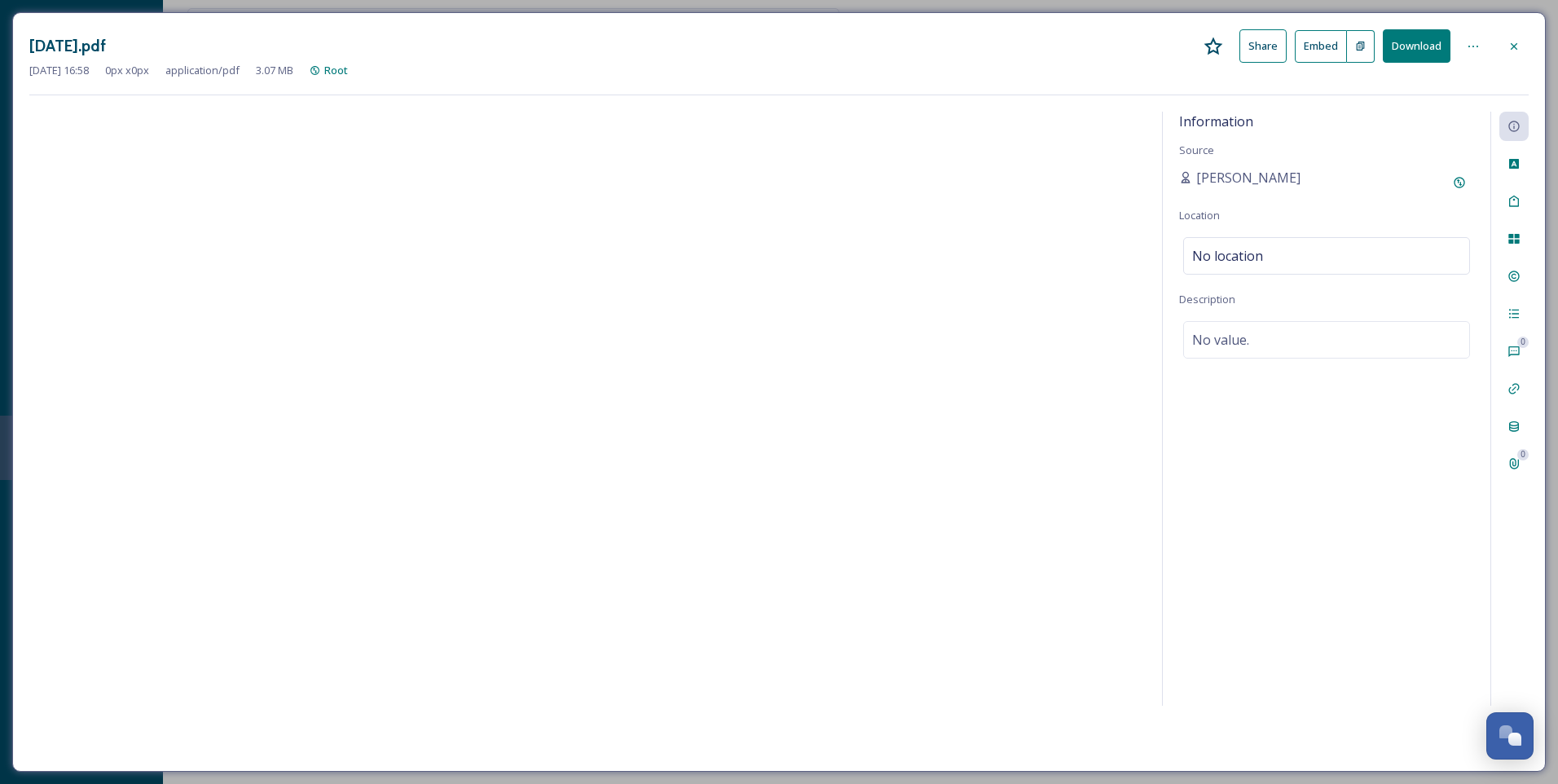
scroll to position [153, 0]
click at [1520, 48] on icon at bounding box center [1515, 47] width 13 height 13
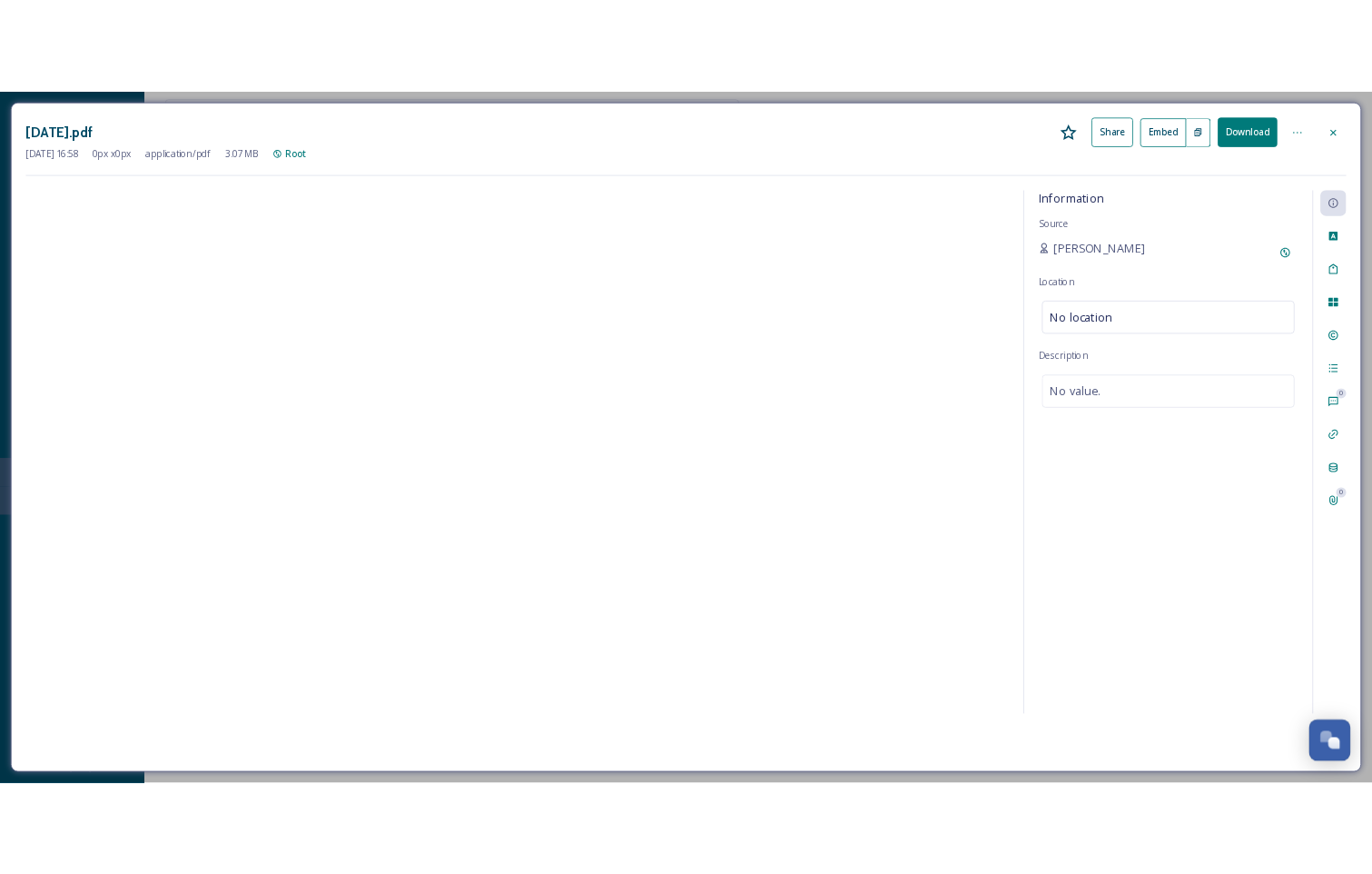
scroll to position [298, 0]
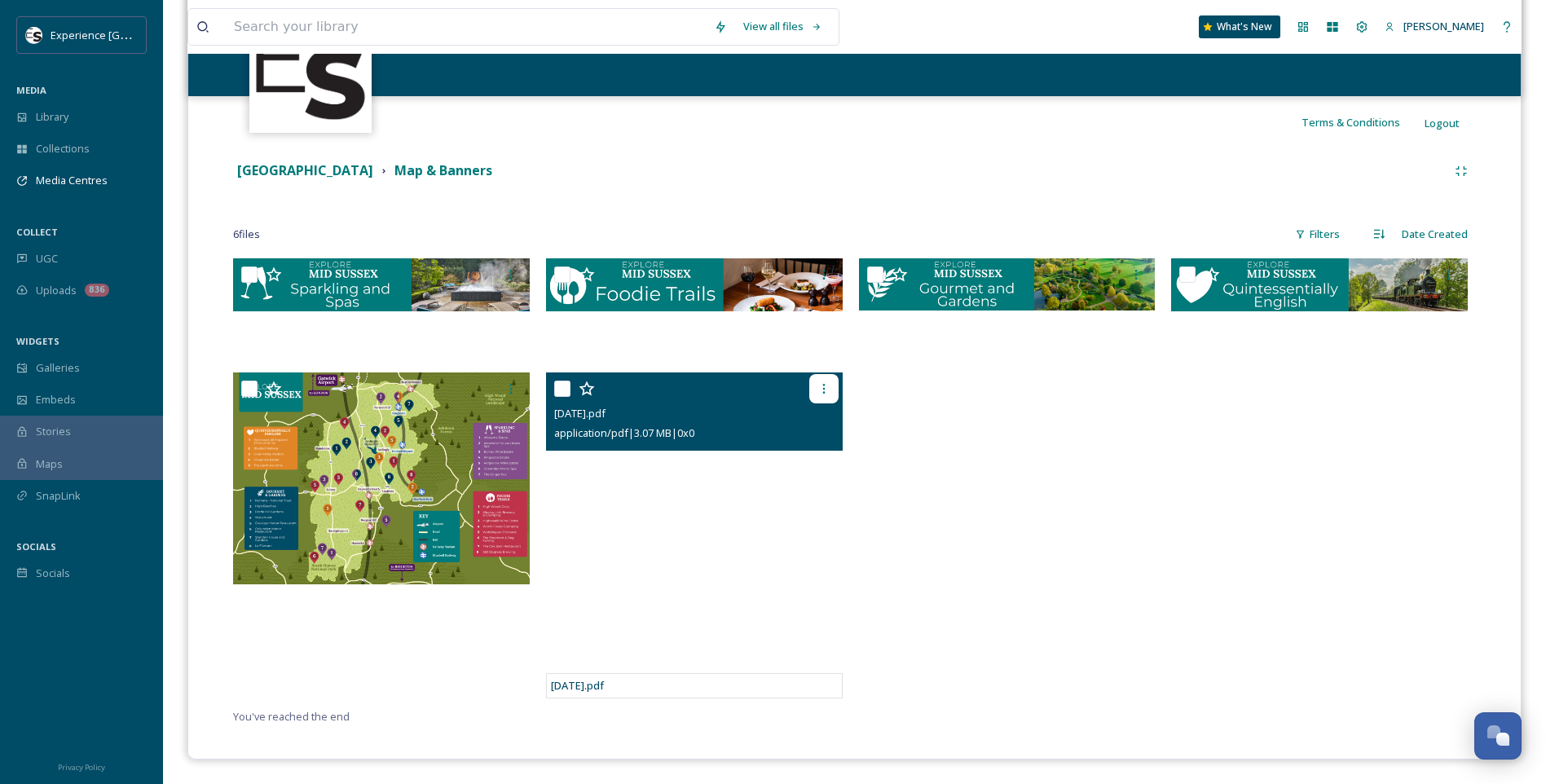
click at [820, 383] on icon at bounding box center [824, 388] width 13 height 13
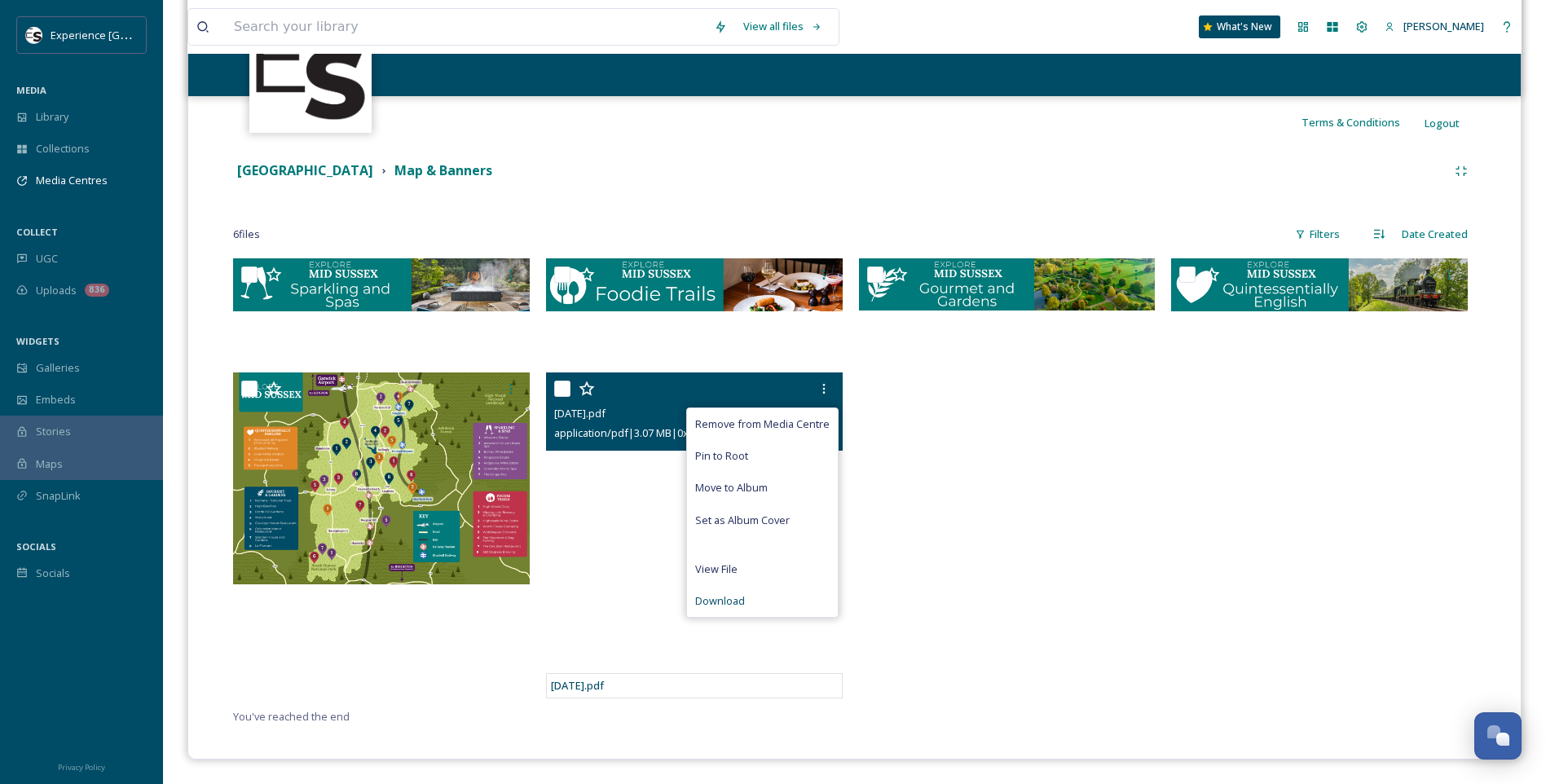
click at [731, 606] on span "Download" at bounding box center [720, 600] width 50 height 16
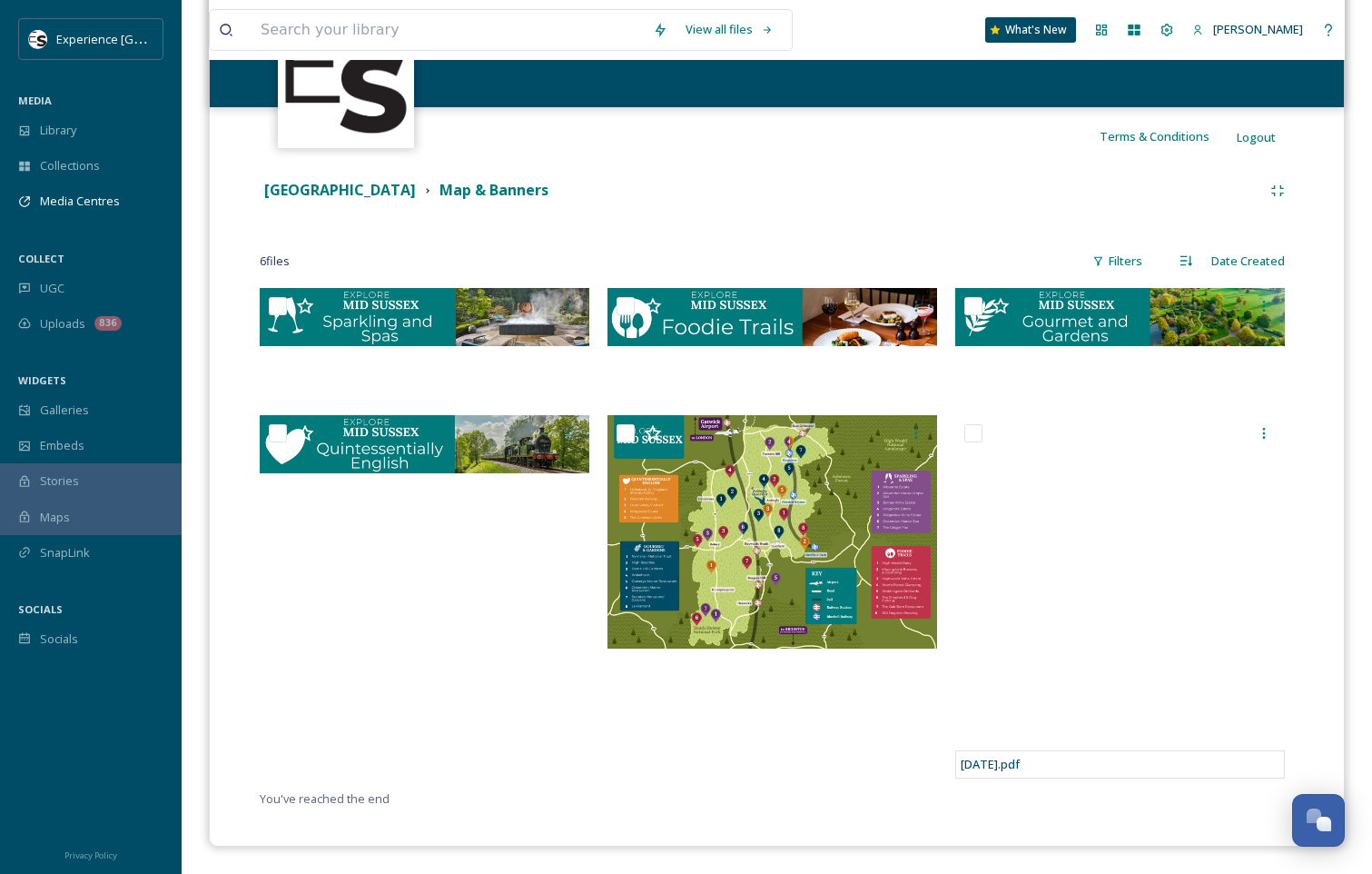
click at [413, 722] on div at bounding box center [429, 537] width 339 height 499
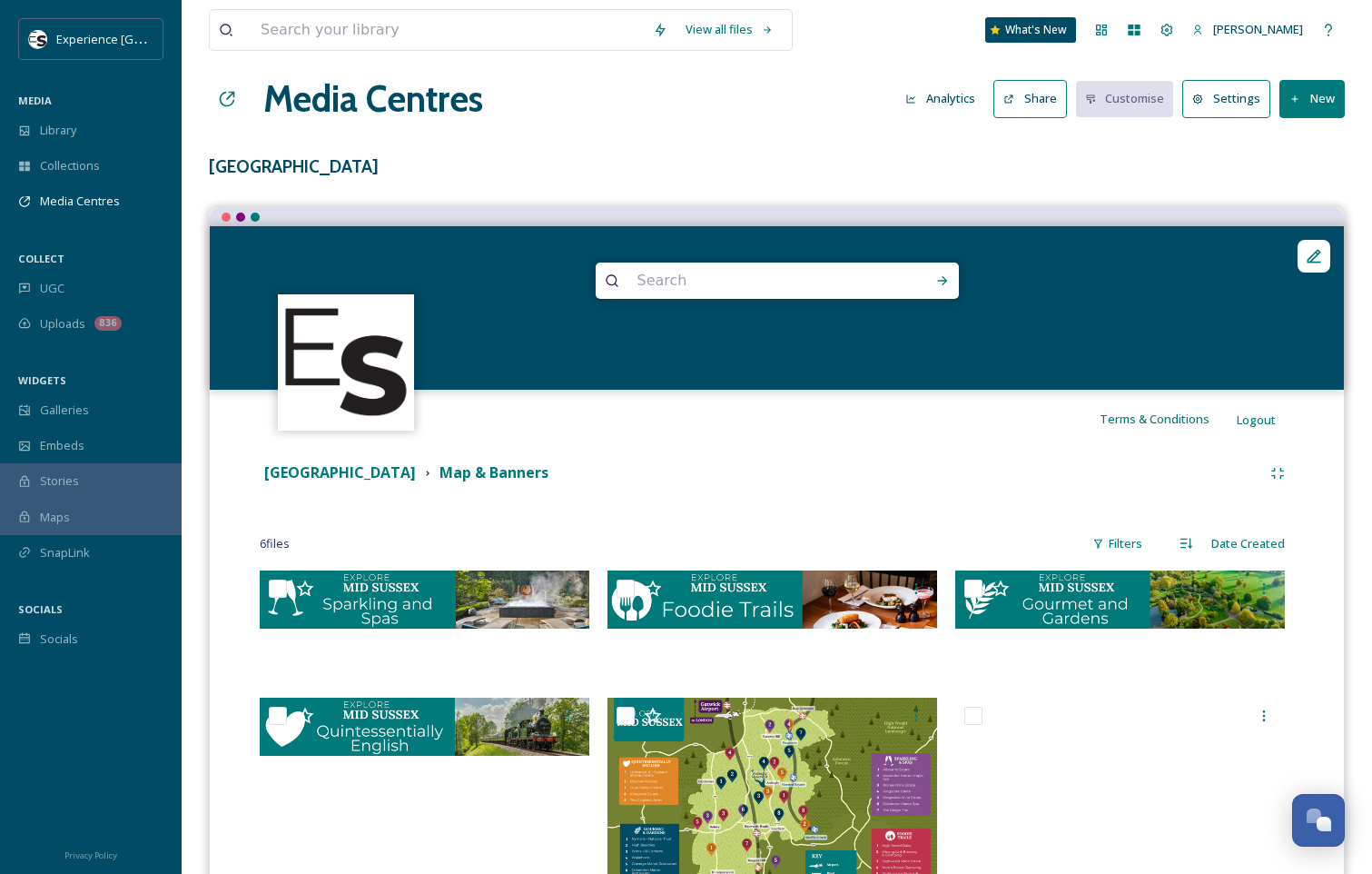
scroll to position [0, 0]
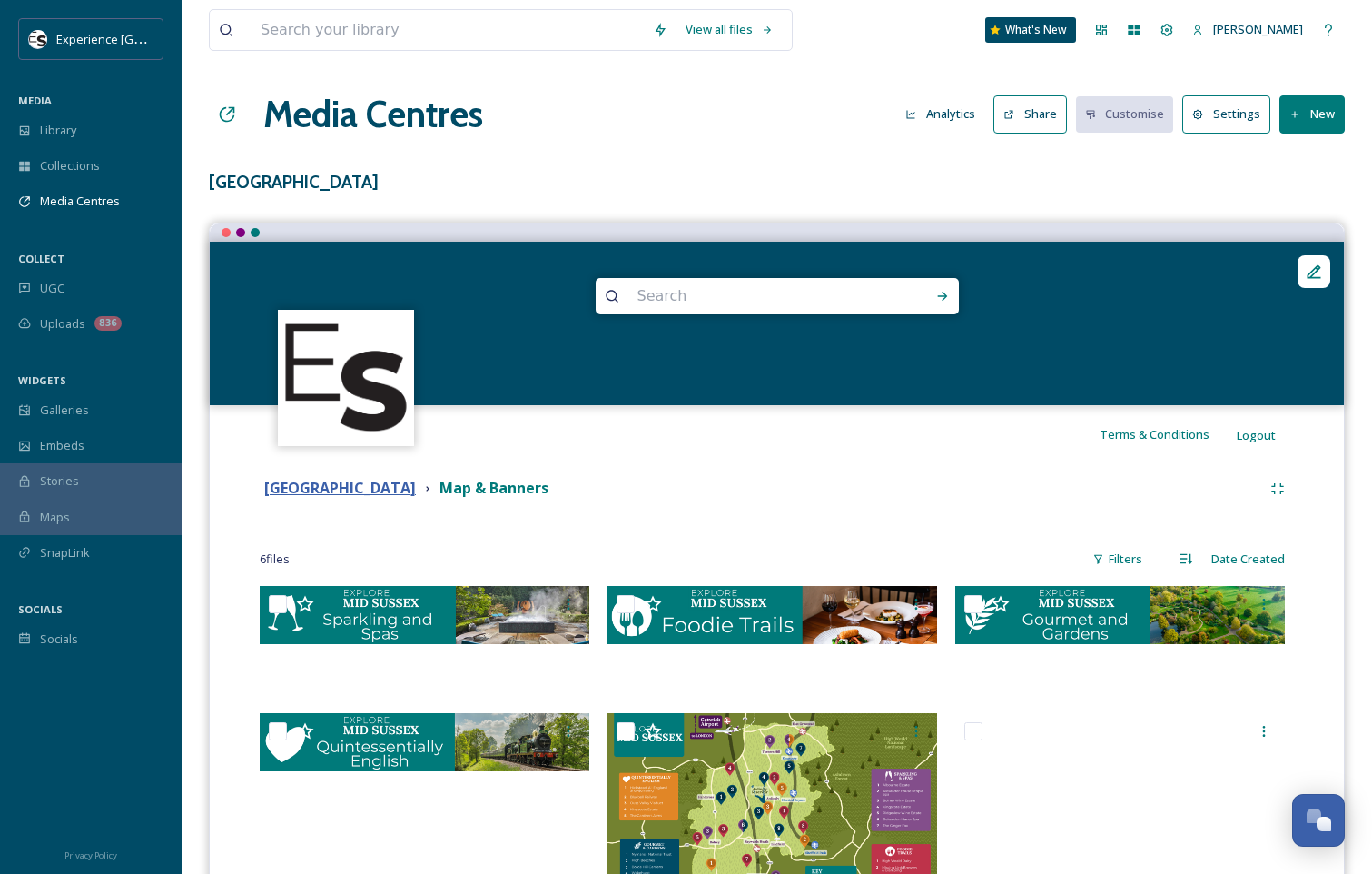
click at [332, 493] on strong "[GEOGRAPHIC_DATA]" at bounding box center [340, 487] width 152 height 20
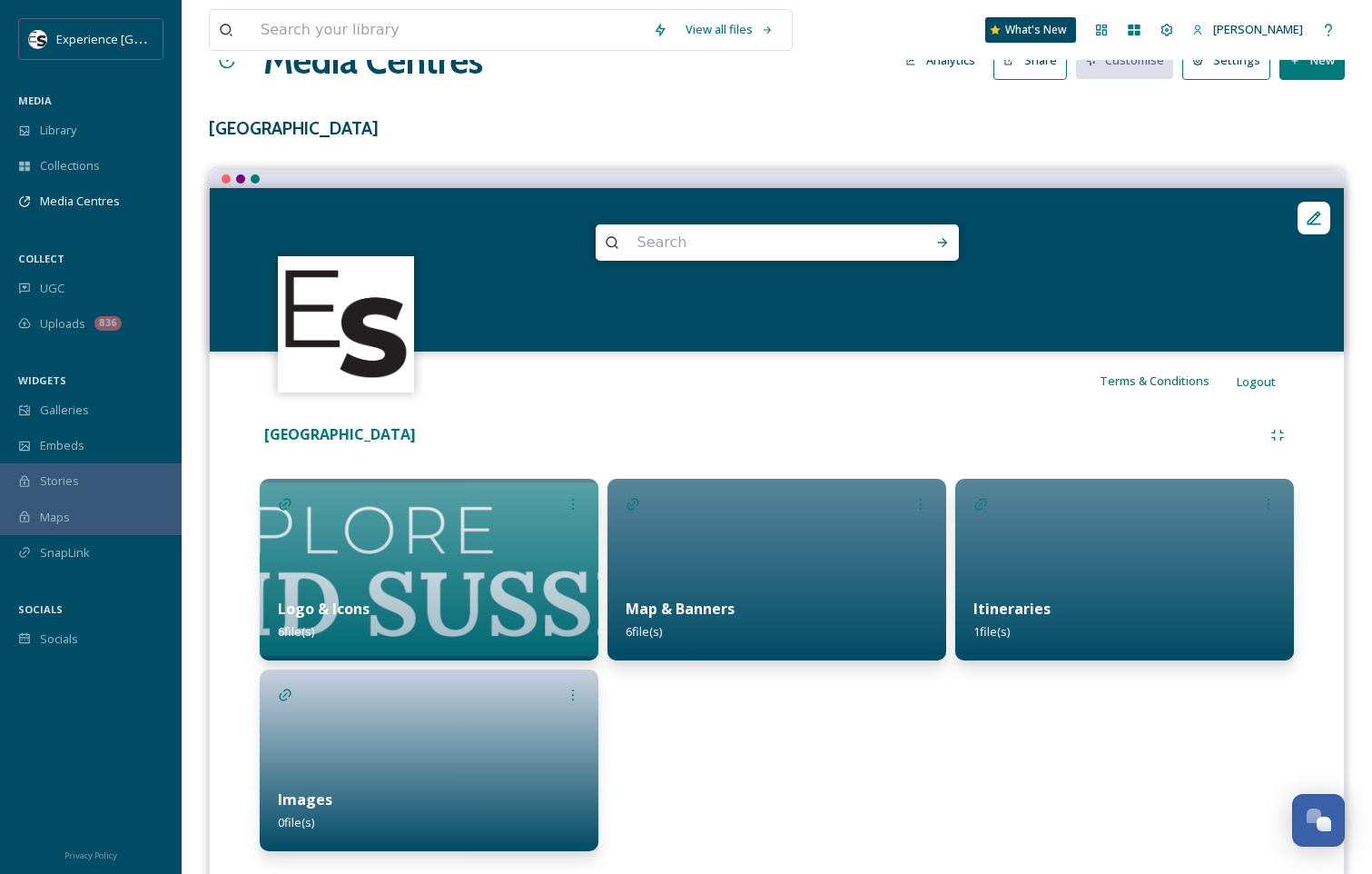
scroll to position [105, 0]
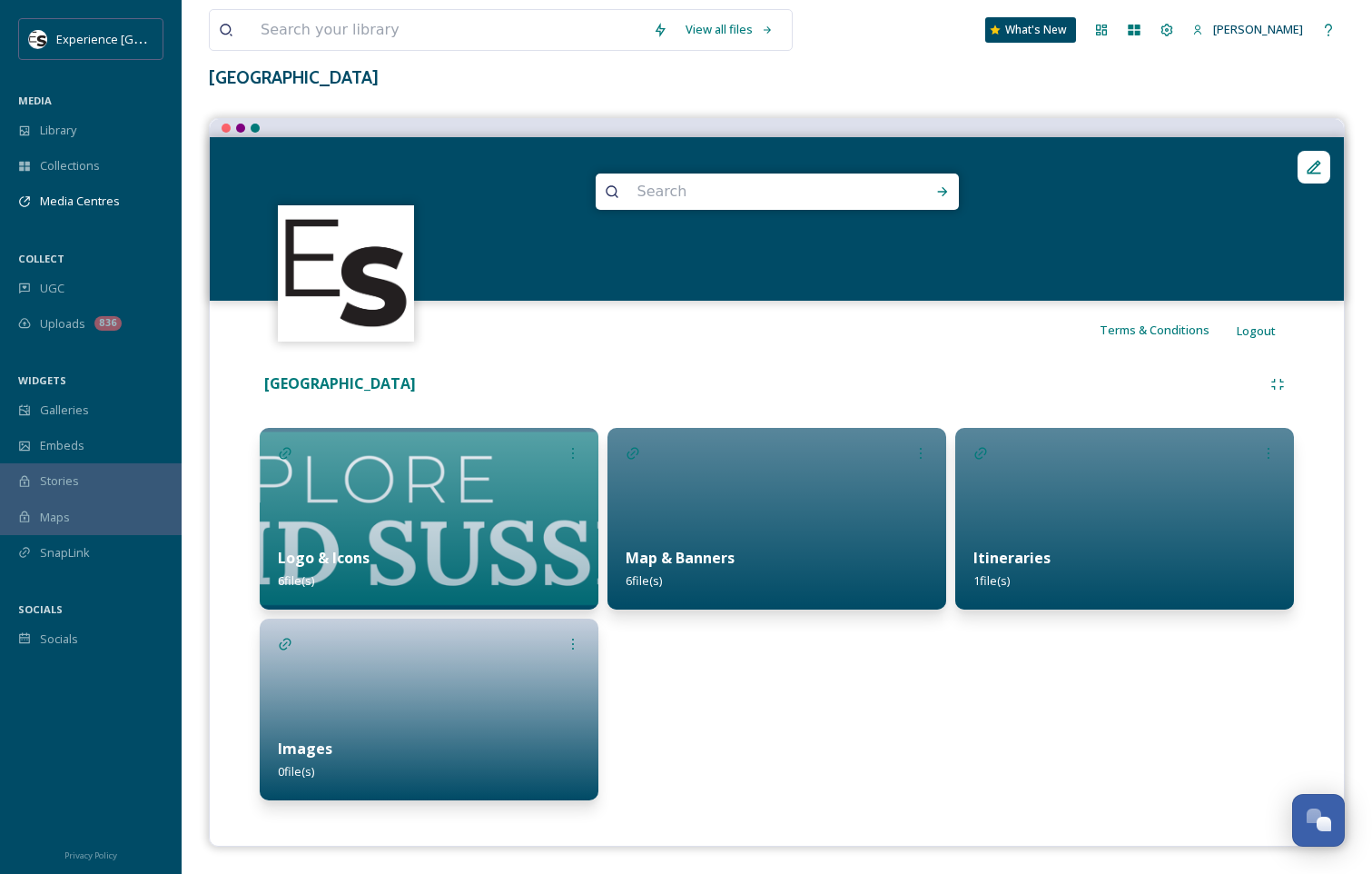
click at [520, 553] on div "Logo & Icons 6 file(s)" at bounding box center [429, 568] width 339 height 81
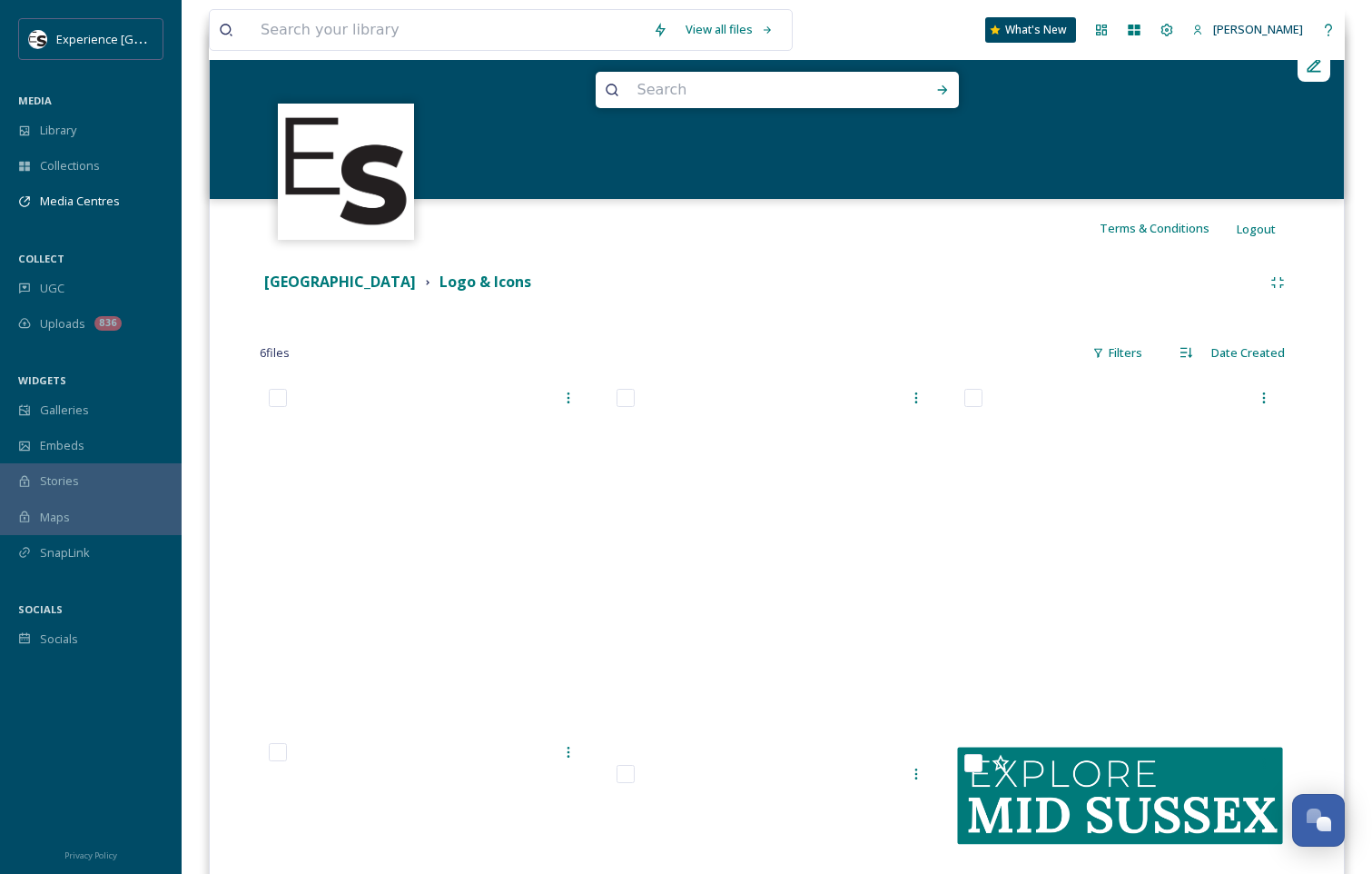
scroll to position [454, 0]
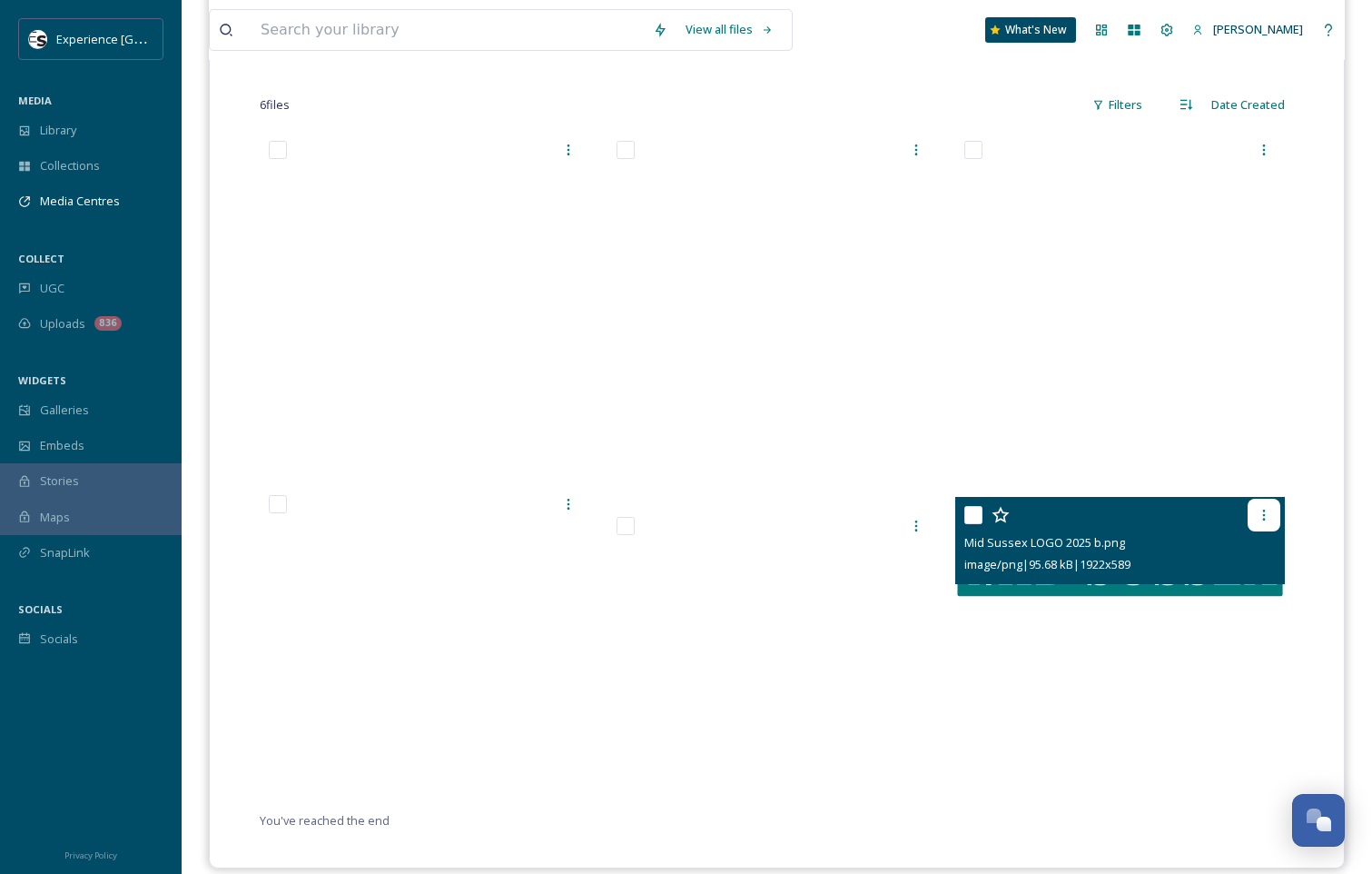
click at [1263, 518] on icon at bounding box center [1264, 515] width 15 height 15
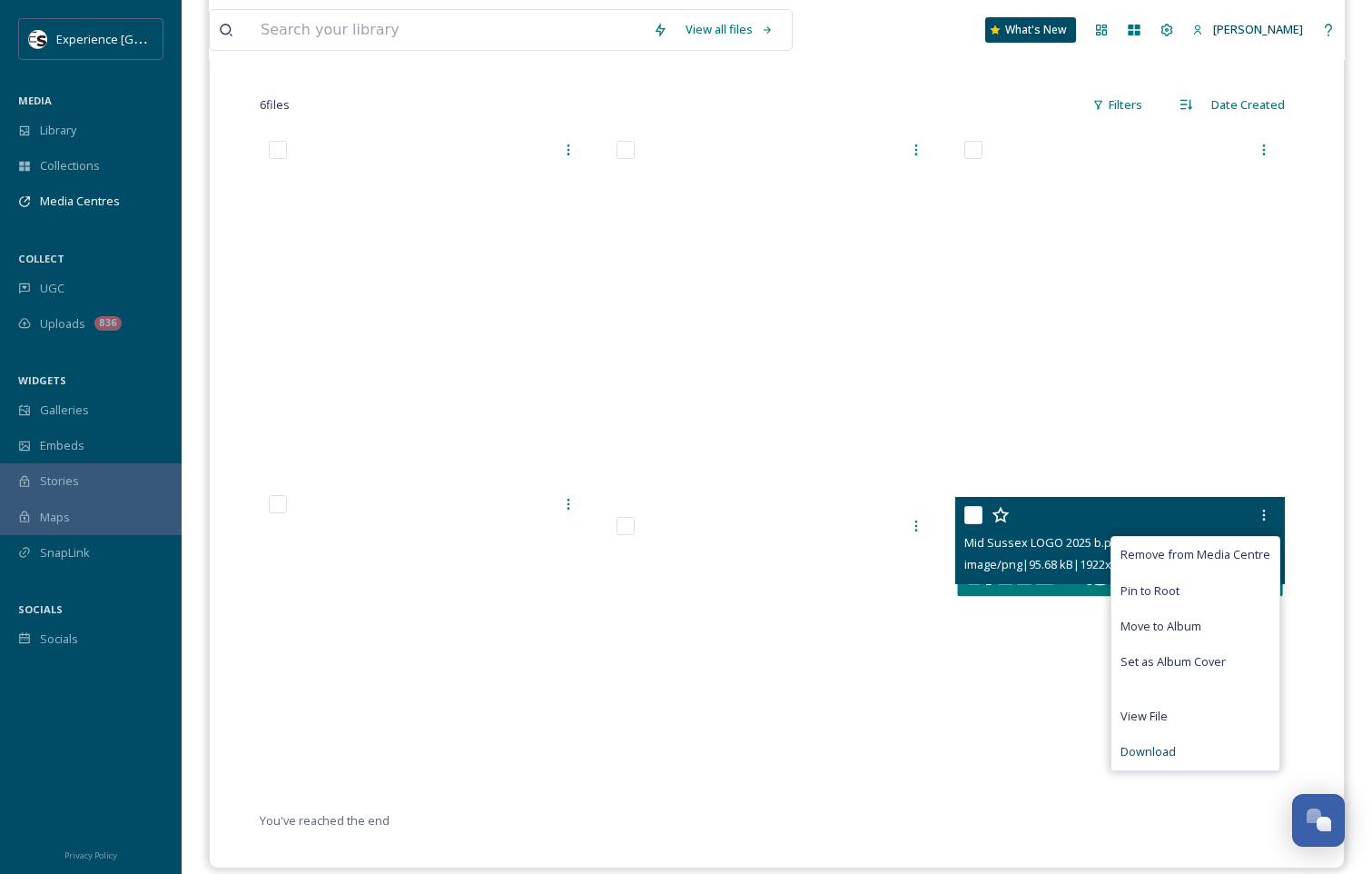
click at [1160, 748] on span "Download" at bounding box center [1147, 751] width 55 height 17
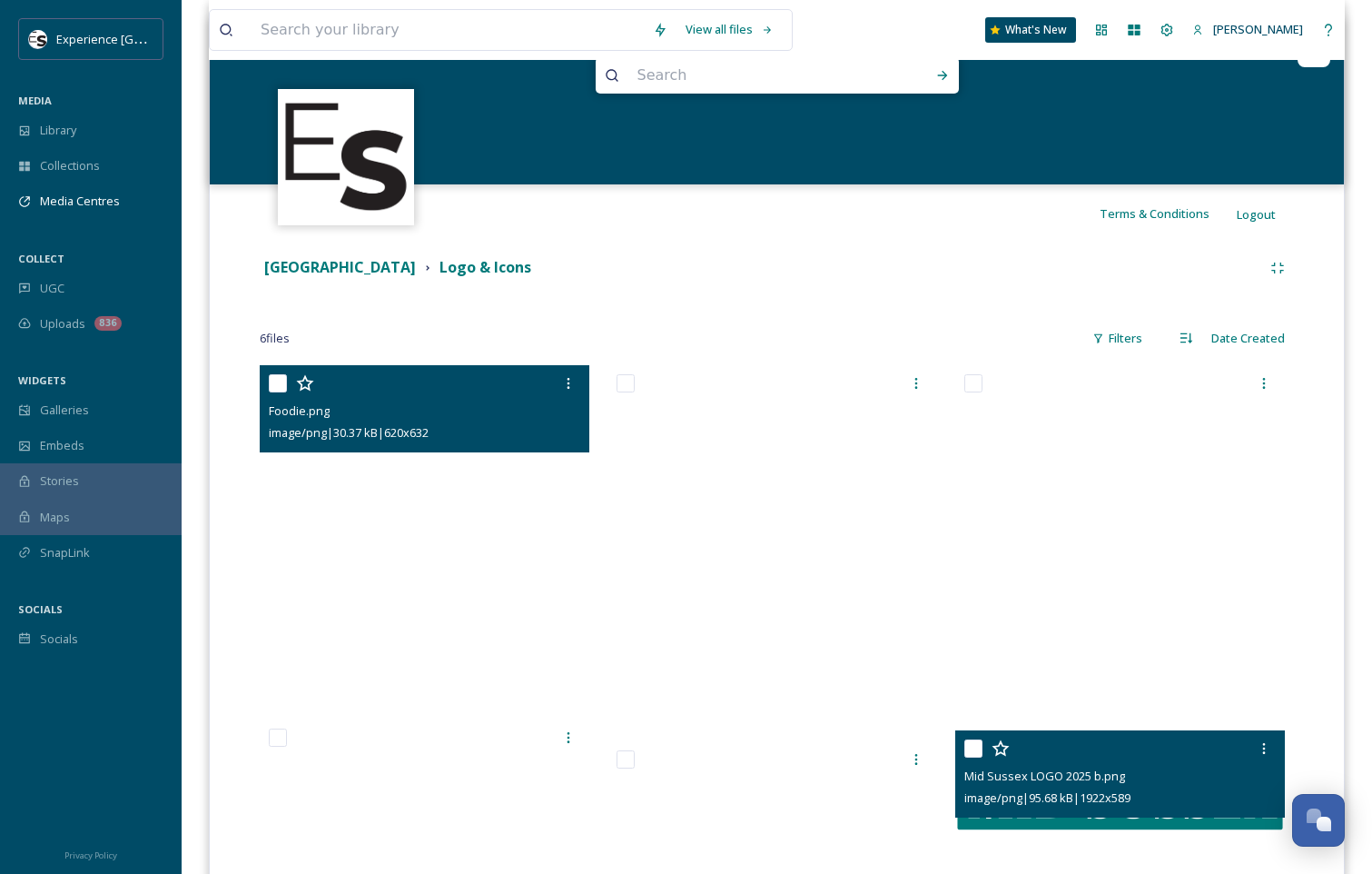
scroll to position [0, 0]
